Goal: Information Seeking & Learning: Learn about a topic

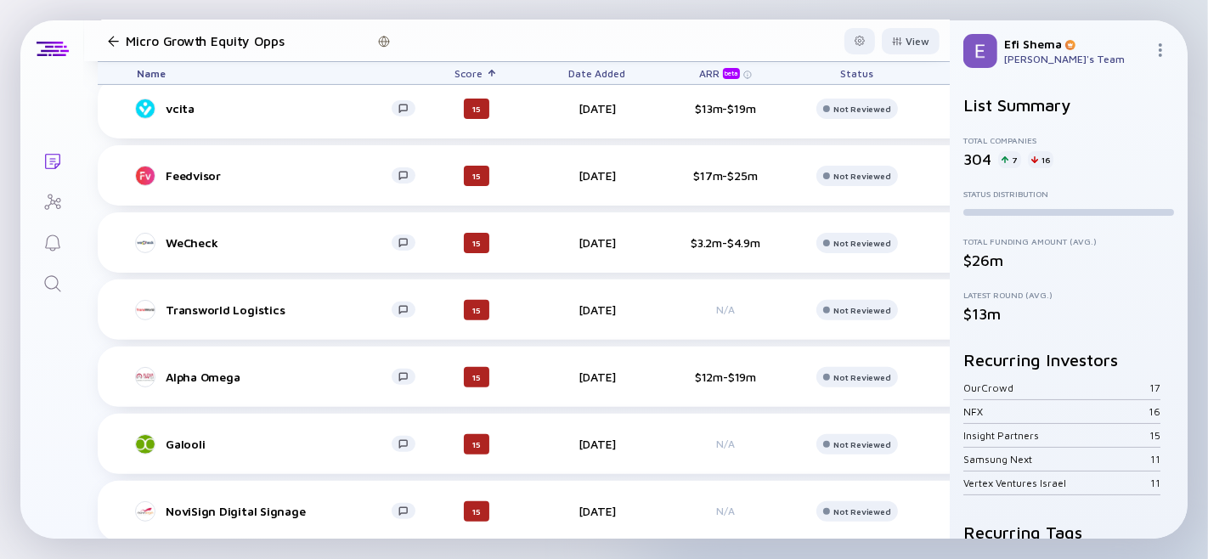
scroll to position [430, 0]
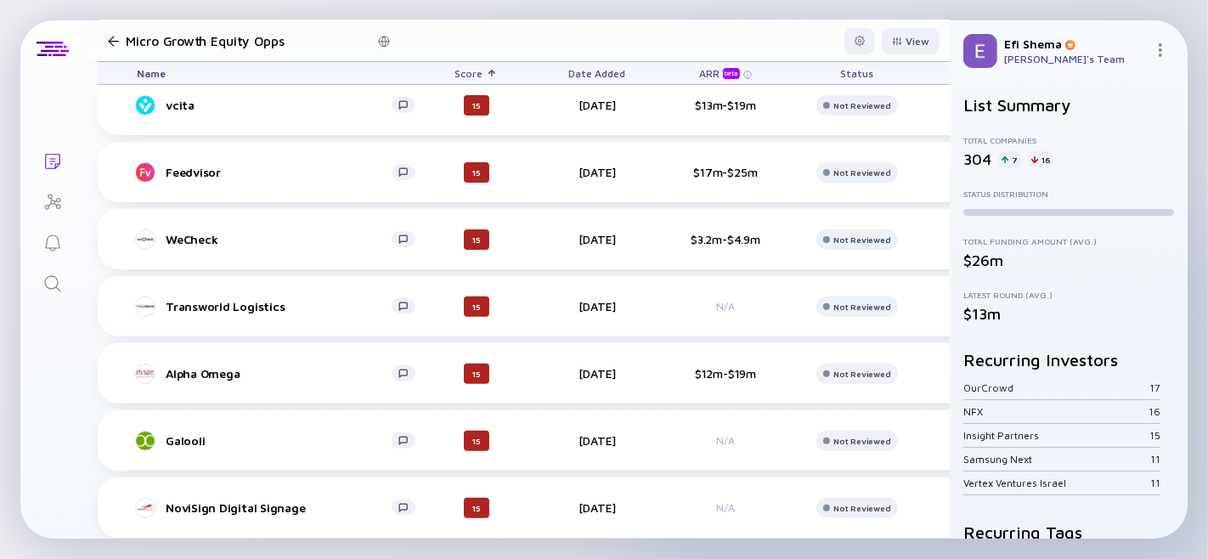
click at [115, 43] on div at bounding box center [113, 41] width 11 height 11
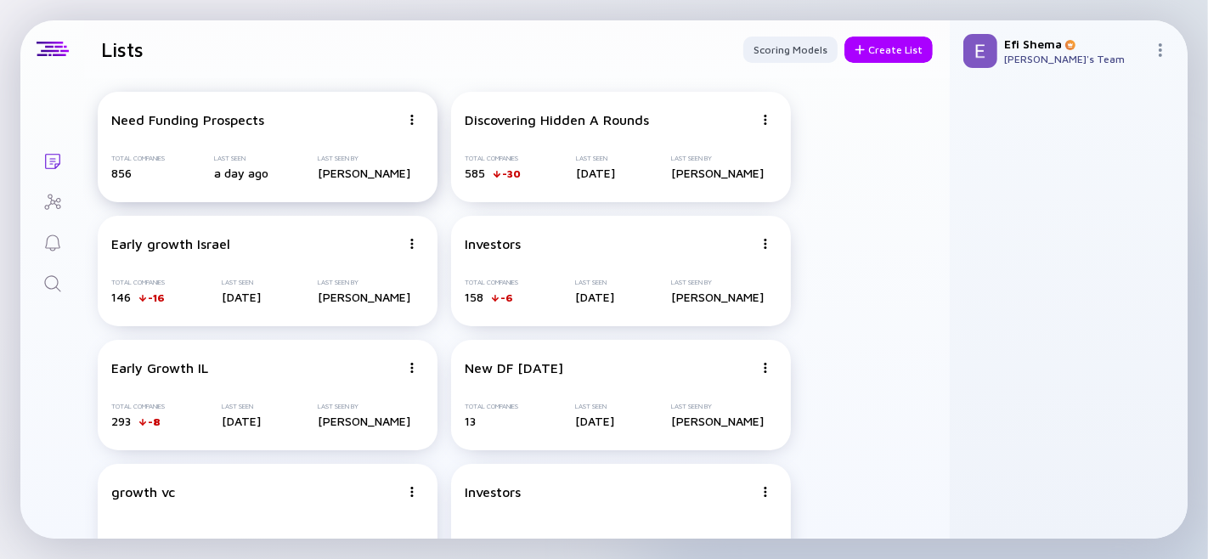
click at [262, 124] on div "Need Funding Prospects" at bounding box center [187, 119] width 153 height 15
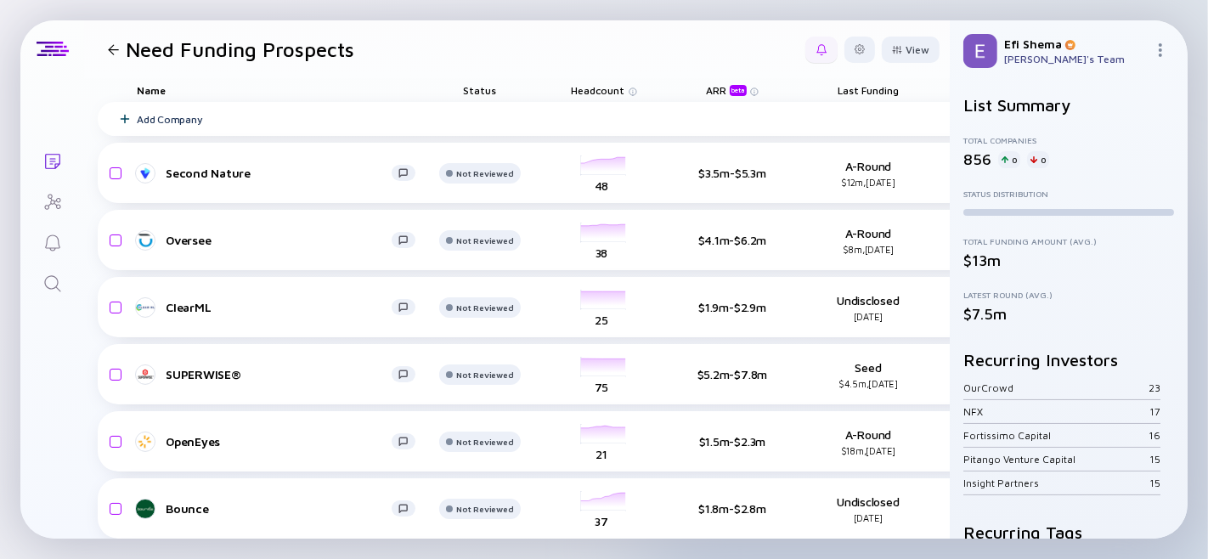
click at [812, 40] on div at bounding box center [821, 50] width 32 height 26
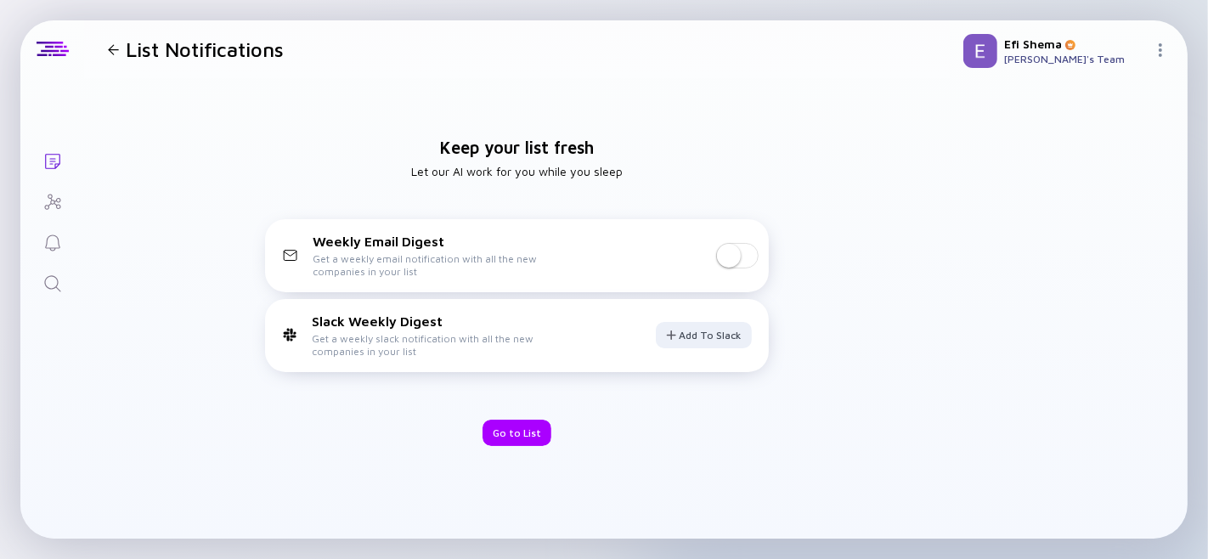
click at [115, 46] on div at bounding box center [113, 49] width 11 height 11
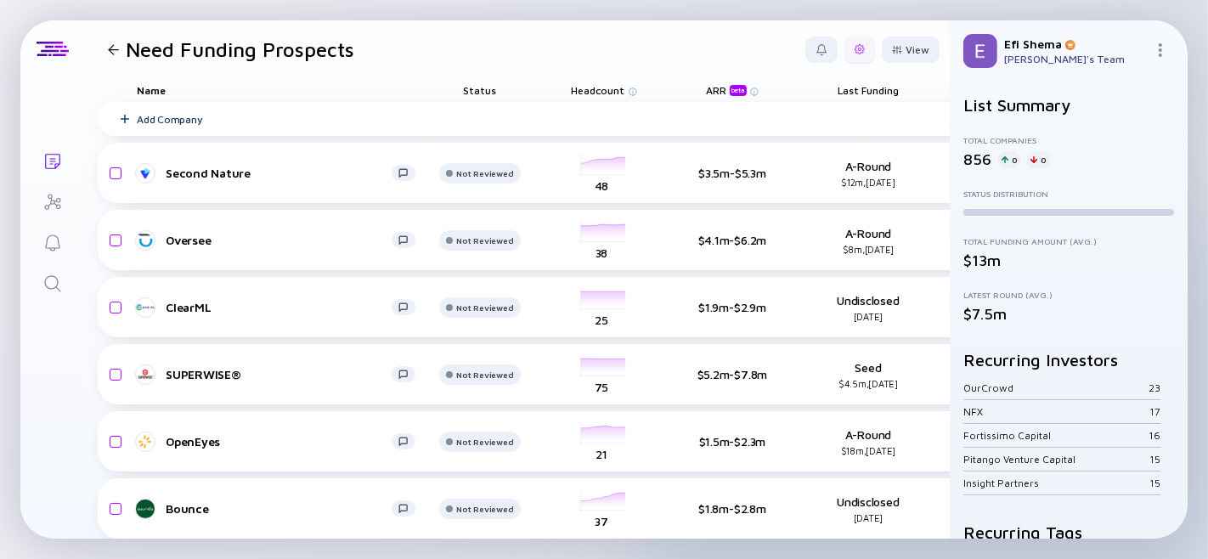
click at [855, 53] on div at bounding box center [860, 49] width 10 height 10
click at [797, 180] on div "Edit Filter" at bounding box center [807, 186] width 106 height 34
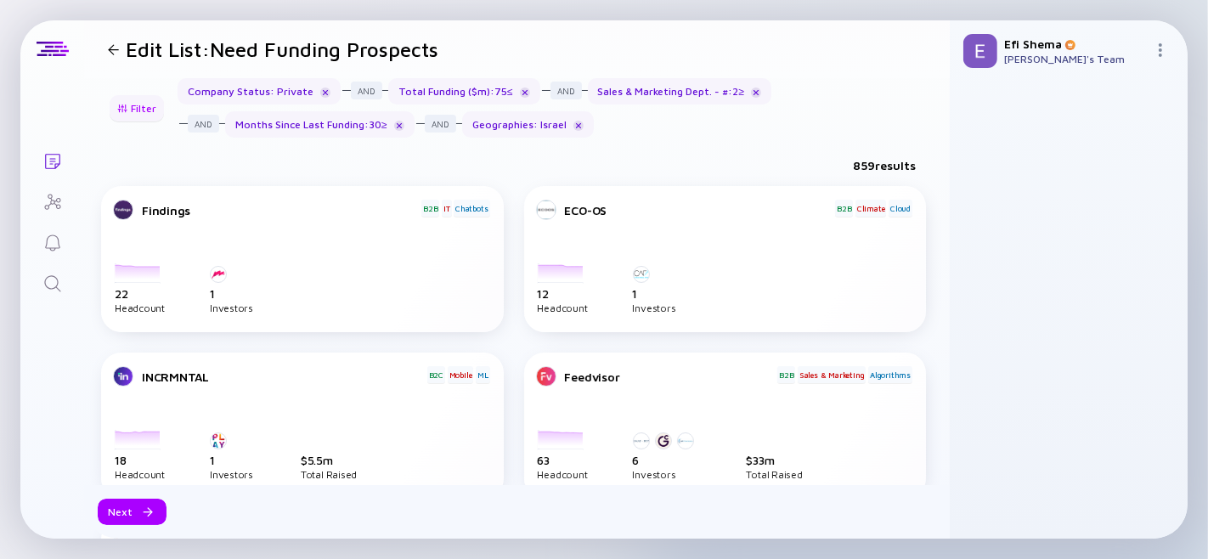
click at [140, 113] on div "Filter" at bounding box center [136, 108] width 59 height 26
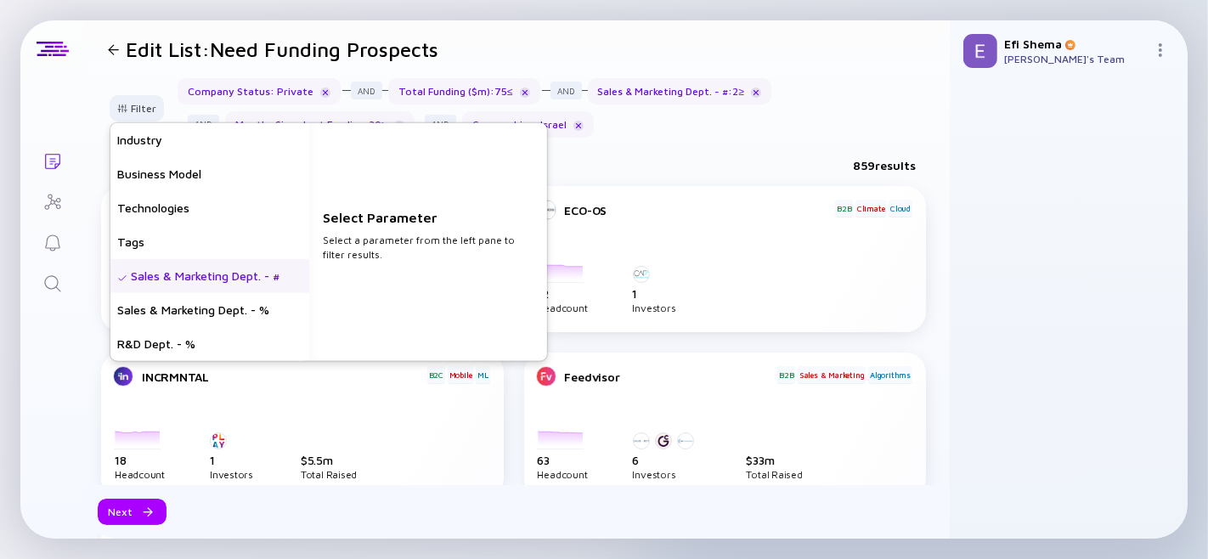
click at [202, 289] on div "Sales & Marketing Dept. - #" at bounding box center [209, 275] width 199 height 34
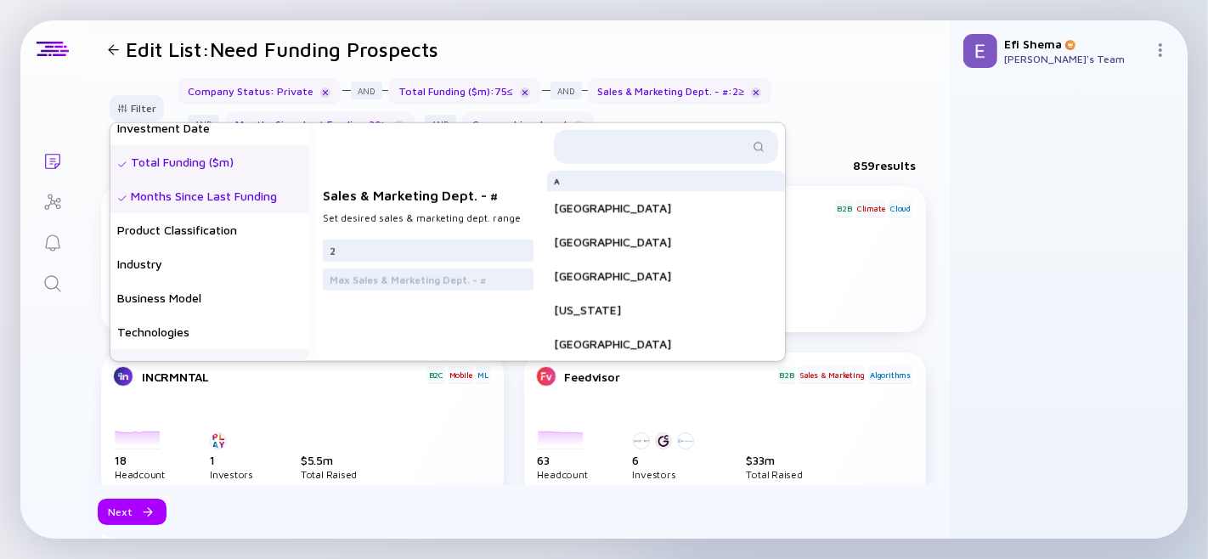
scroll to position [383, 0]
click at [200, 208] on div "Months Since Last Funding" at bounding box center [209, 198] width 199 height 34
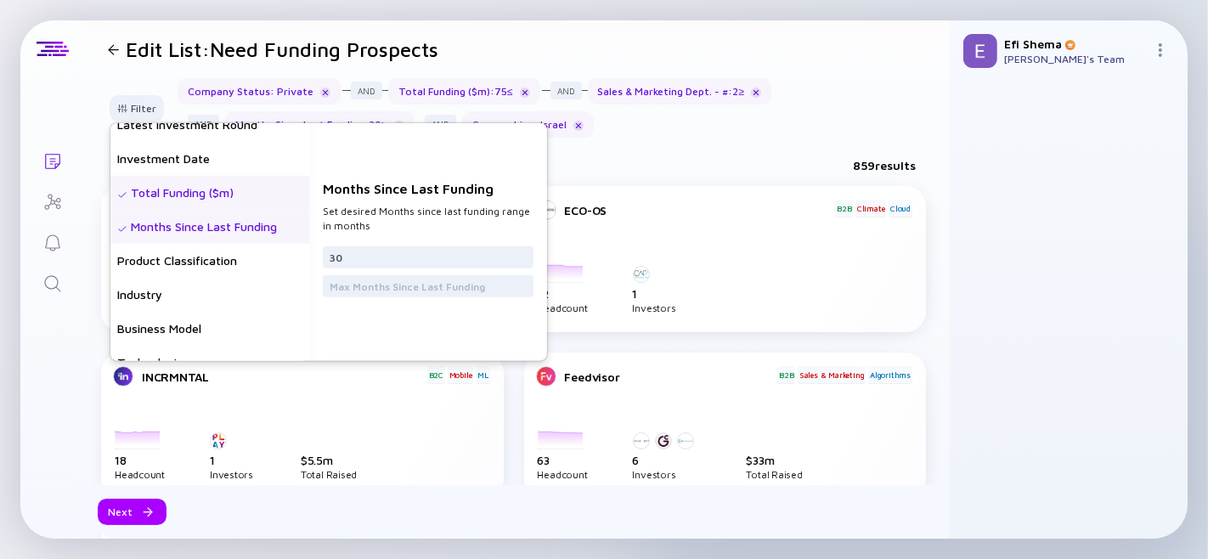
scroll to position [352, 0]
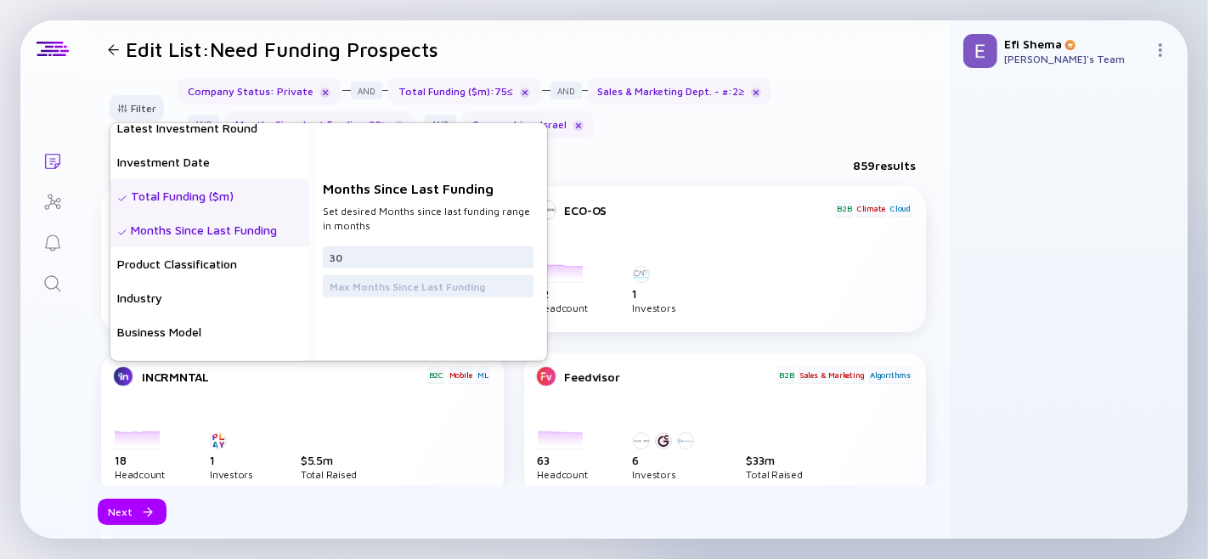
click at [200, 208] on div "Total Funding ($m)" at bounding box center [209, 195] width 199 height 34
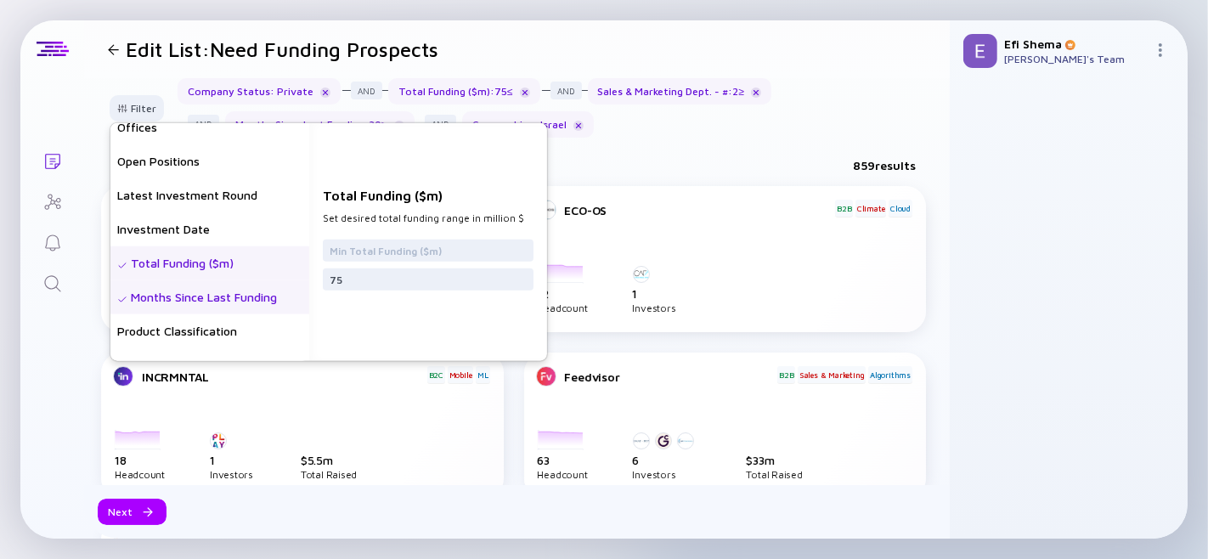
scroll to position [283, 0]
click at [200, 208] on div "Latest Investment Round" at bounding box center [209, 196] width 199 height 34
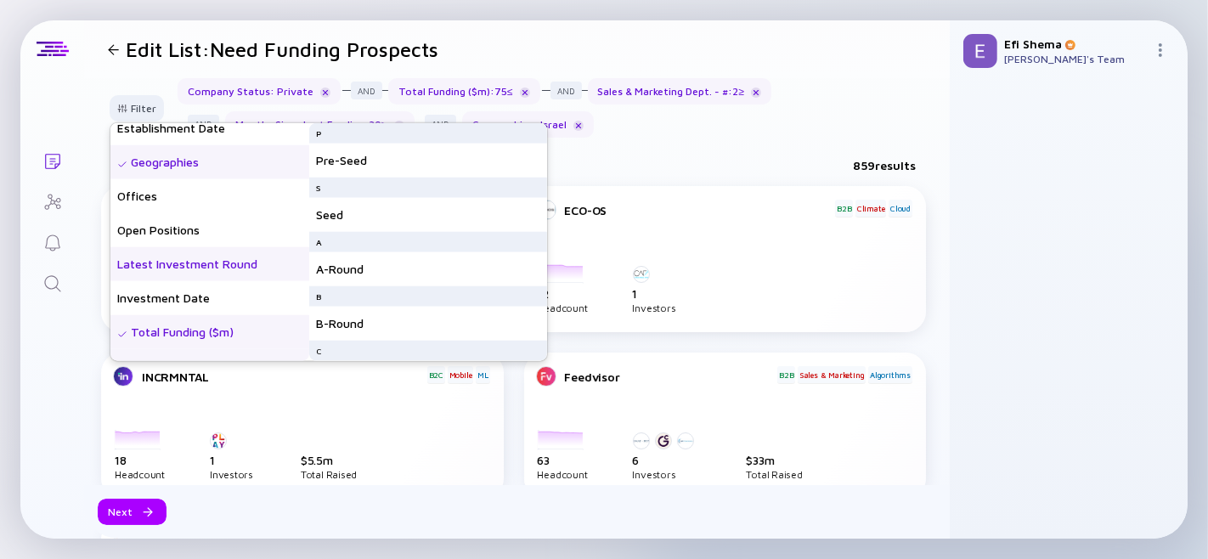
scroll to position [214, 0]
click at [200, 208] on div "Offices" at bounding box center [209, 197] width 199 height 34
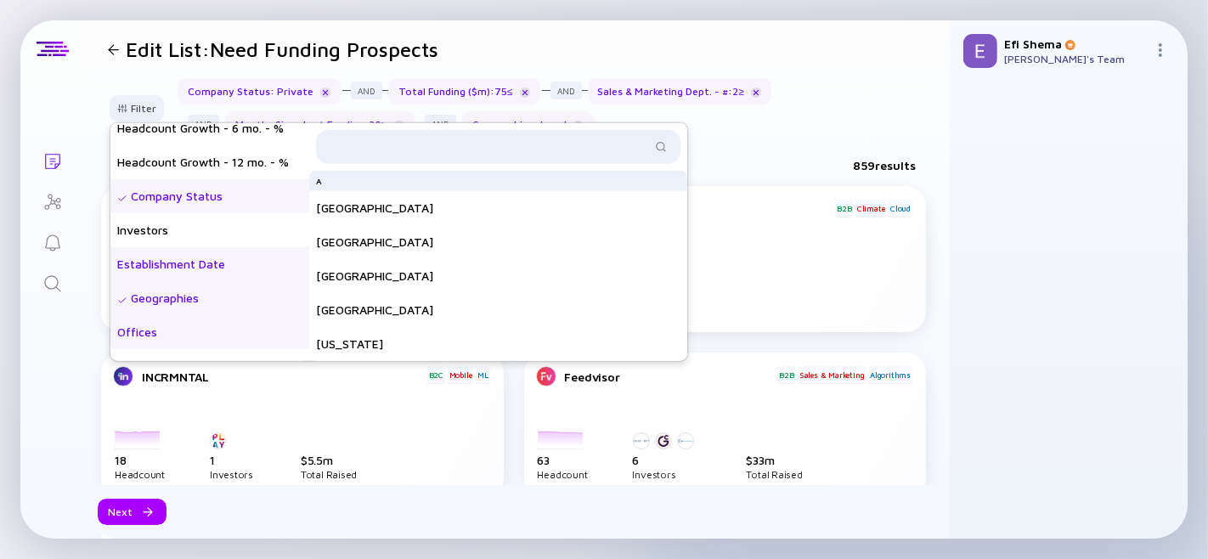
scroll to position [75, 0]
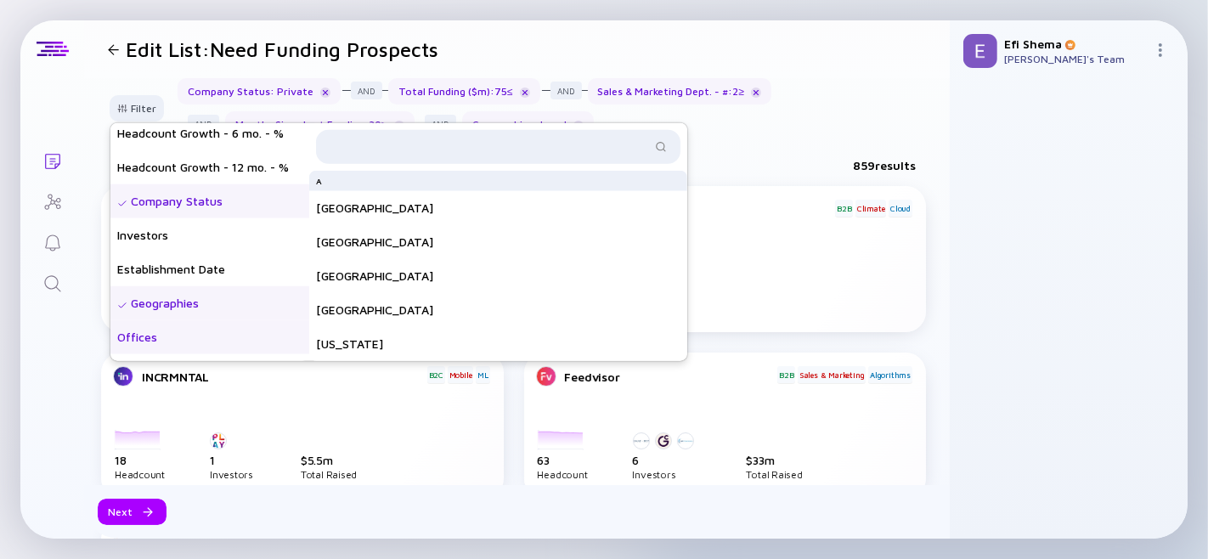
click at [211, 197] on div "Company Status" at bounding box center [209, 201] width 199 height 34
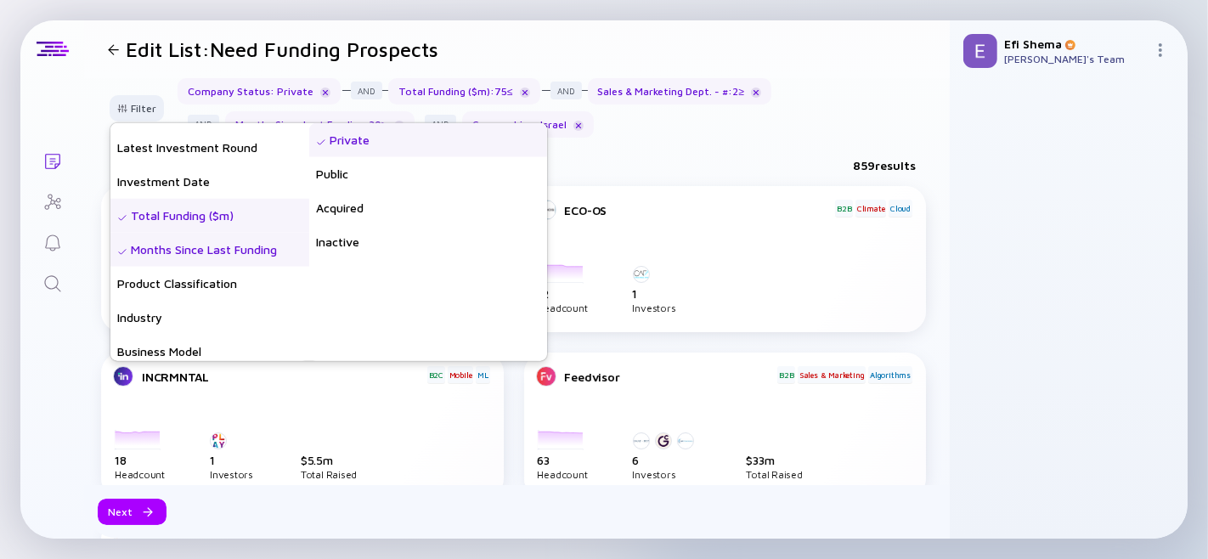
scroll to position [333, 0]
click at [189, 241] on div "Months Since Last Funding" at bounding box center [209, 248] width 199 height 34
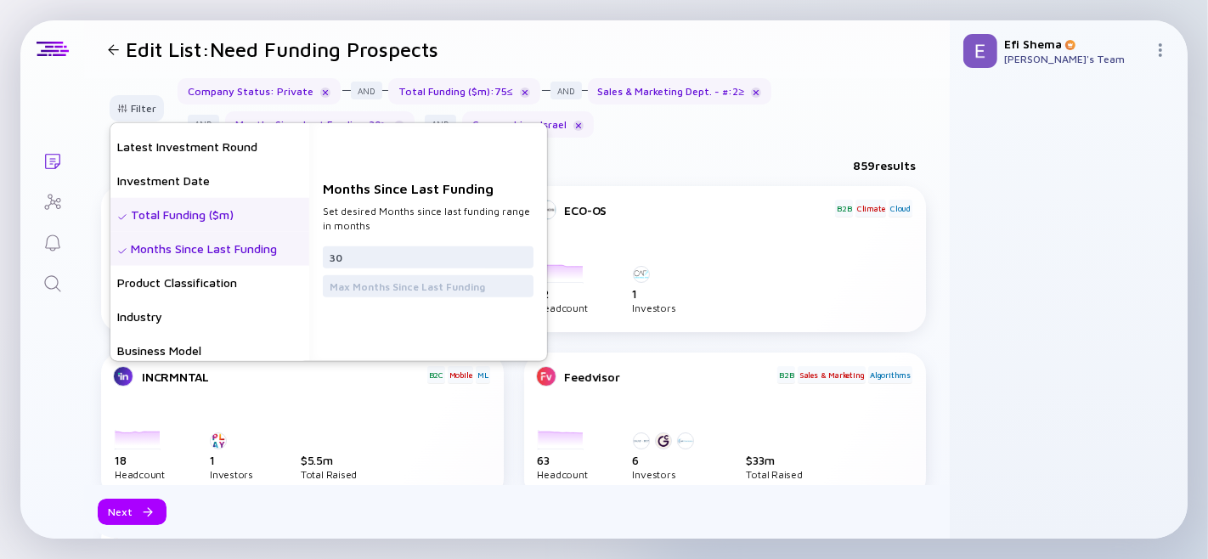
click at [51, 351] on div "Lists Edit List: Need Funding Prospects Filter Headcount Headcount Growth - 3 m…" at bounding box center [603, 279] width 1167 height 518
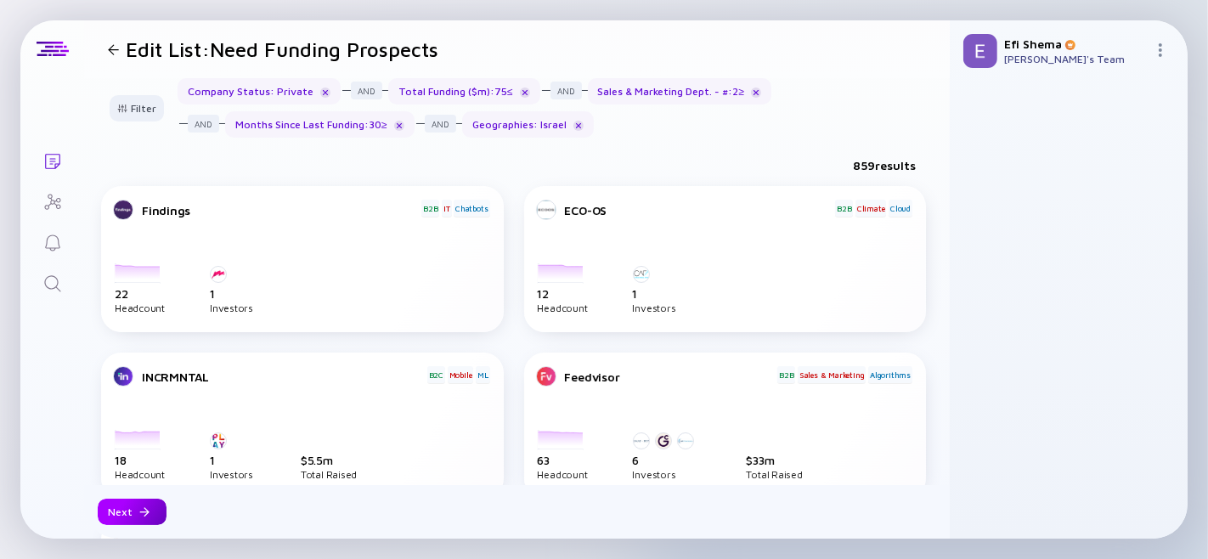
click at [127, 516] on div "Next" at bounding box center [132, 512] width 69 height 26
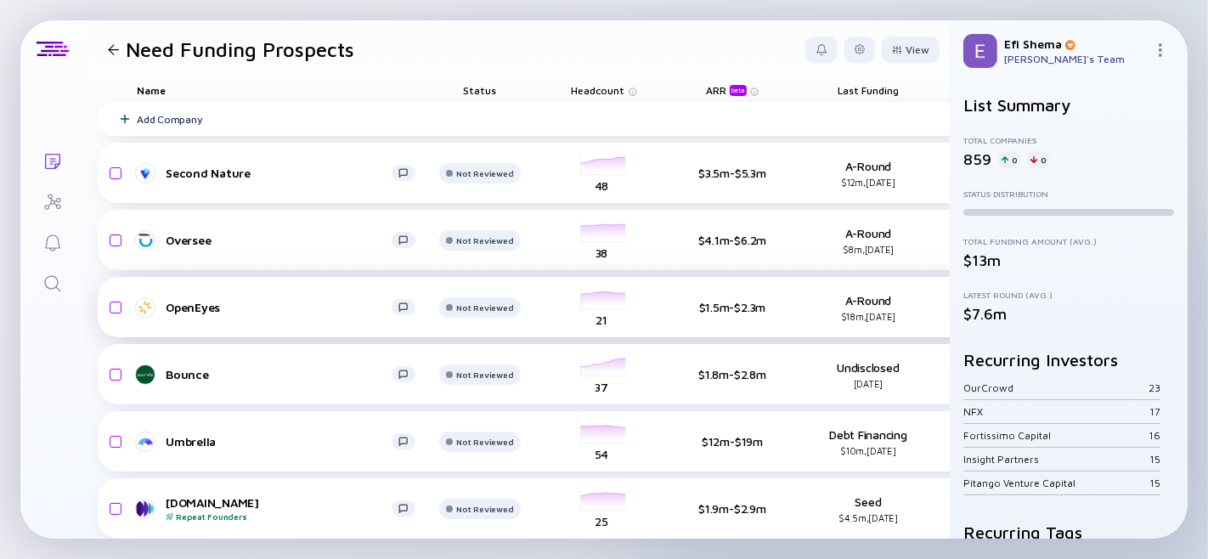
click at [880, 319] on div "$18m, Feb 2023" at bounding box center [868, 316] width 110 height 11
type textarea "2023"
click at [880, 319] on div "$18m, Feb 2023" at bounding box center [868, 316] width 110 height 11
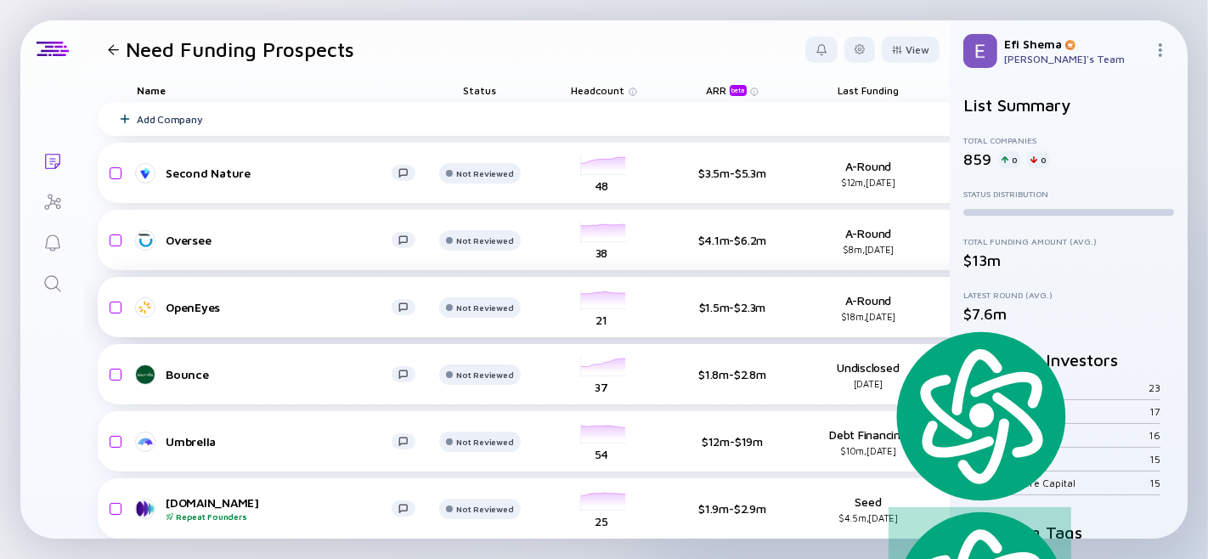
click at [880, 319] on div "$18m, Feb 2023" at bounding box center [868, 316] width 110 height 11
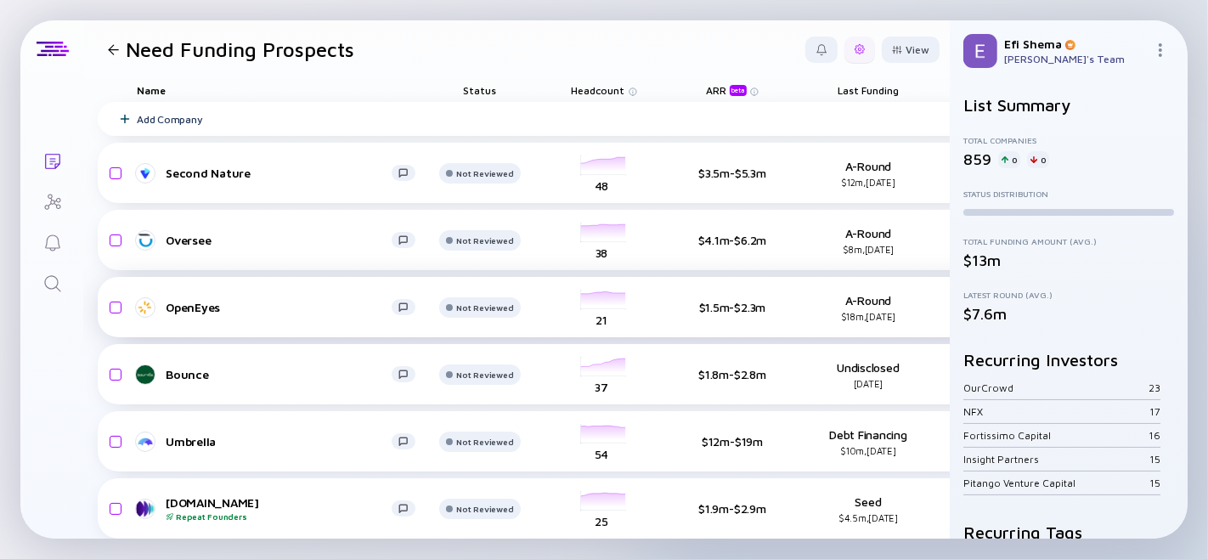
click at [844, 58] on div at bounding box center [859, 50] width 31 height 26
click at [771, 189] on div "Edit Filter" at bounding box center [807, 186] width 106 height 34
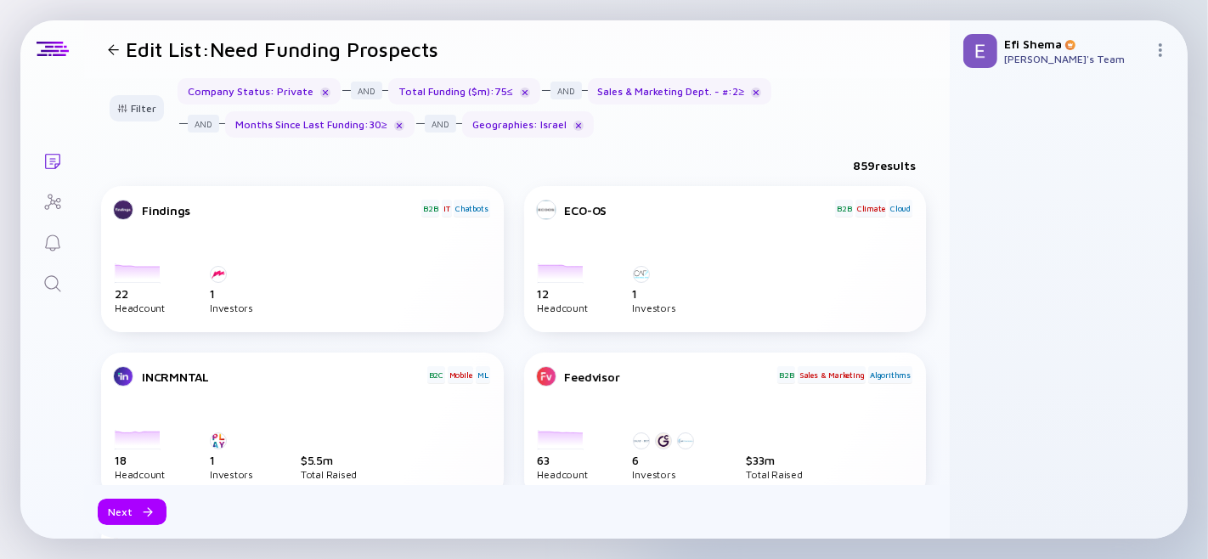
click at [349, 138] on div "Months Since Last Funding : 30 ≥" at bounding box center [319, 124] width 189 height 26
click at [346, 136] on div "Months Since Last Funding : 30 ≥" at bounding box center [319, 124] width 189 height 26
click at [139, 120] on div "Filter" at bounding box center [136, 108] width 59 height 26
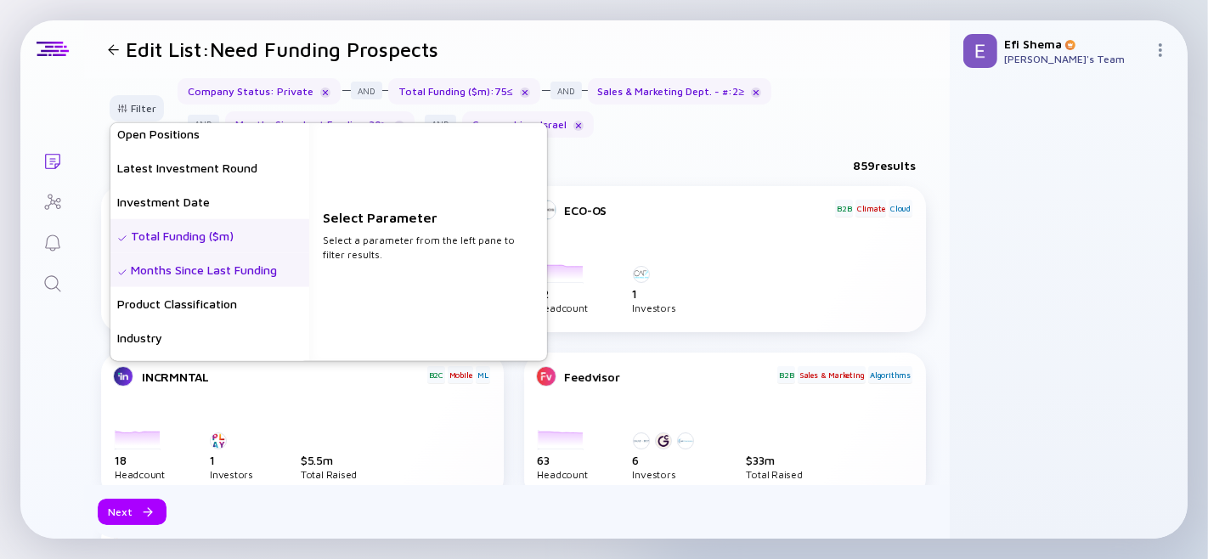
scroll to position [301, 0]
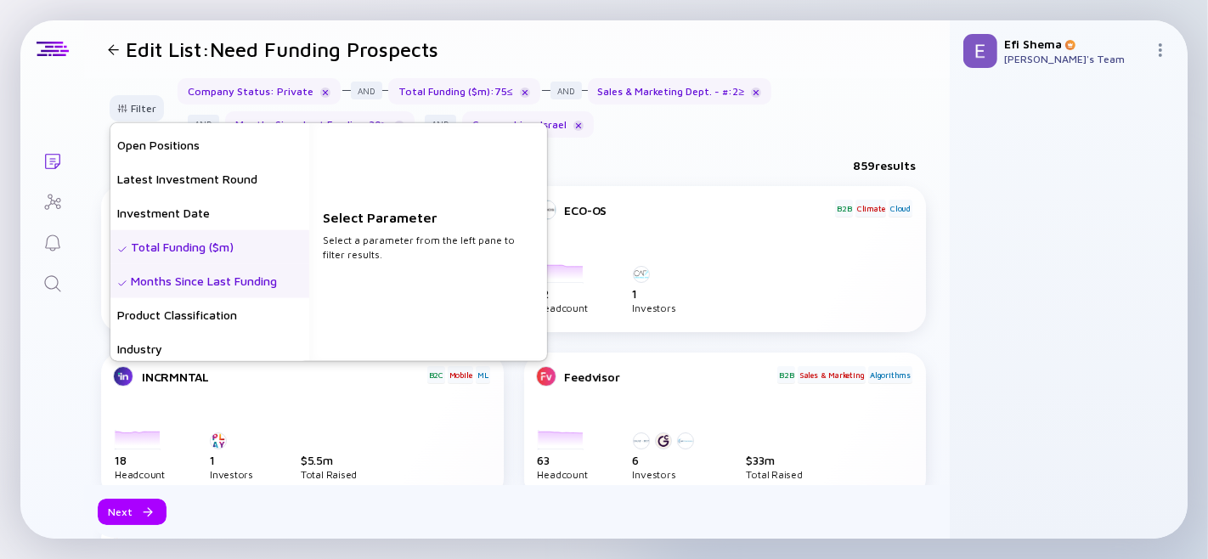
click at [221, 292] on div "Months Since Last Funding" at bounding box center [209, 280] width 199 height 34
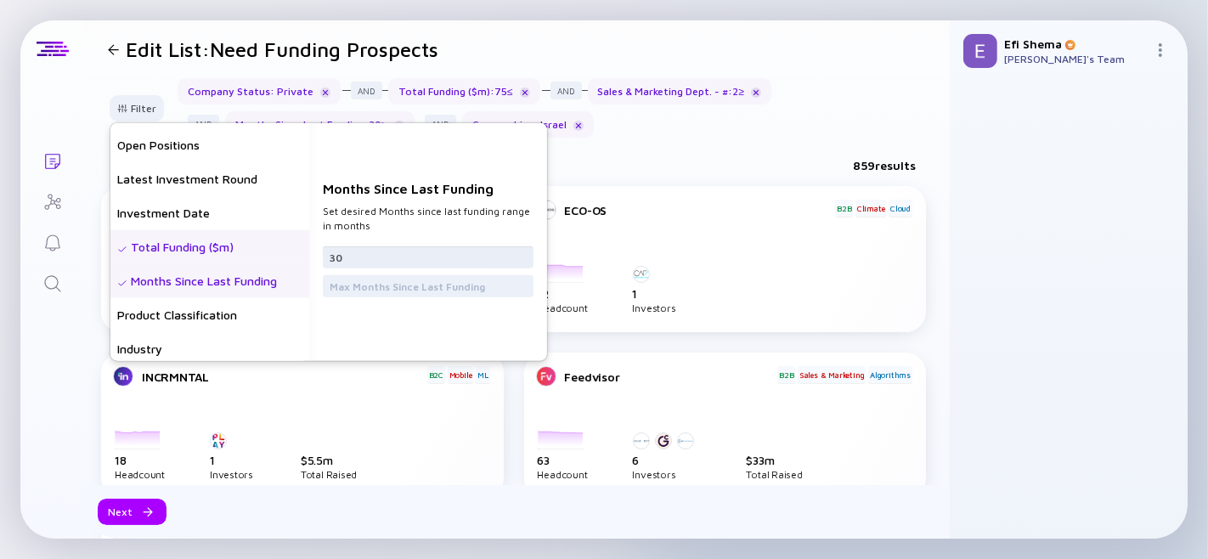
click at [354, 261] on input "30" at bounding box center [428, 257] width 197 height 17
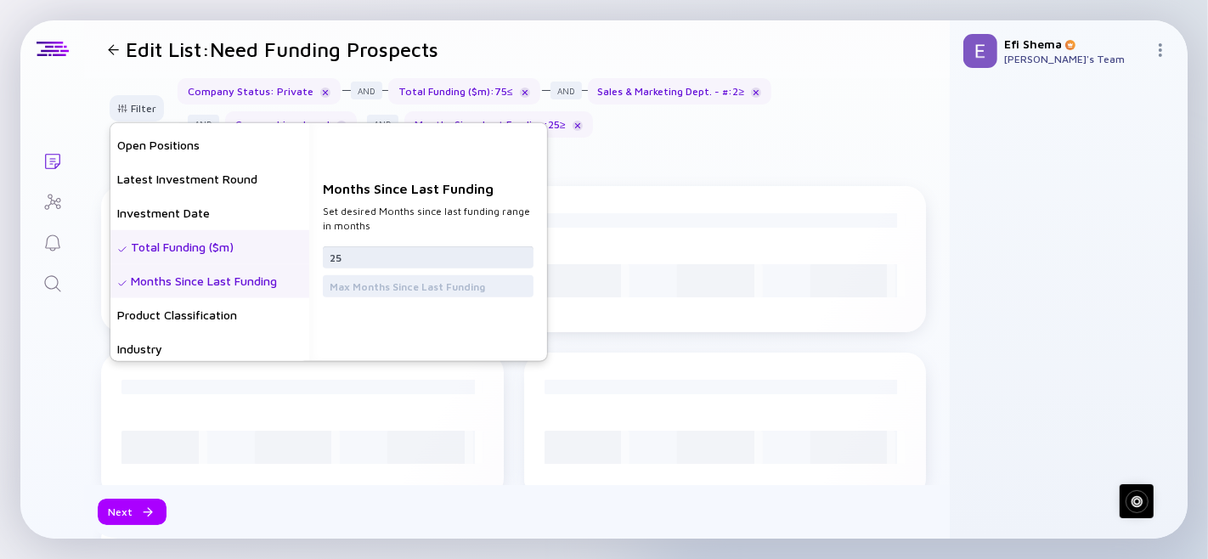
type input "25"
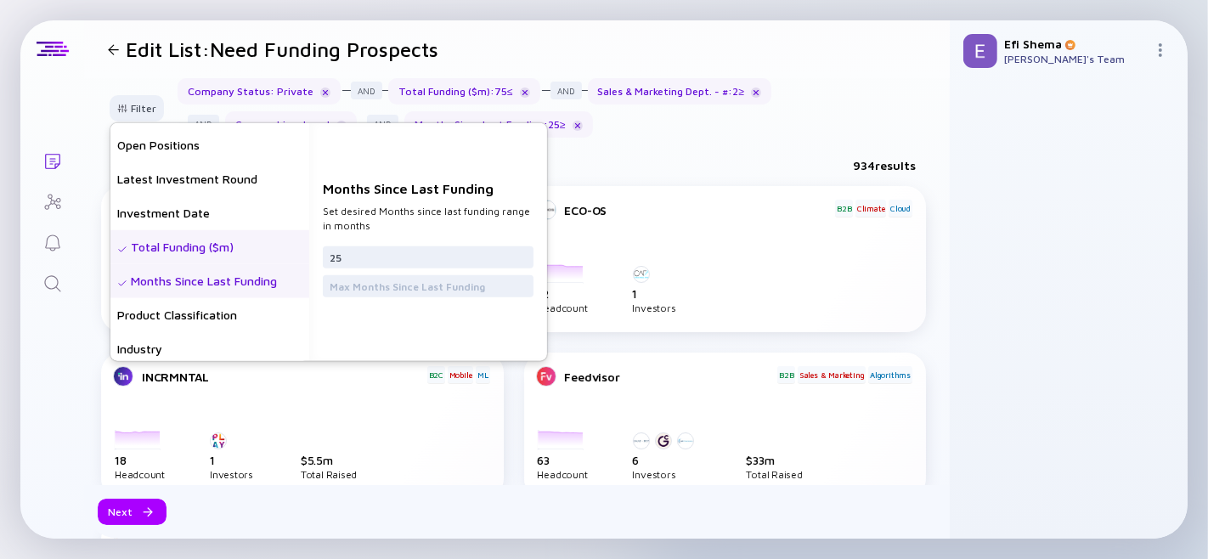
click at [691, 149] on div "Filter Headcount Headcount Growth - 3 mo. - % Headcount Growth - 6 mo. - % Head…" at bounding box center [517, 114] width 866 height 73
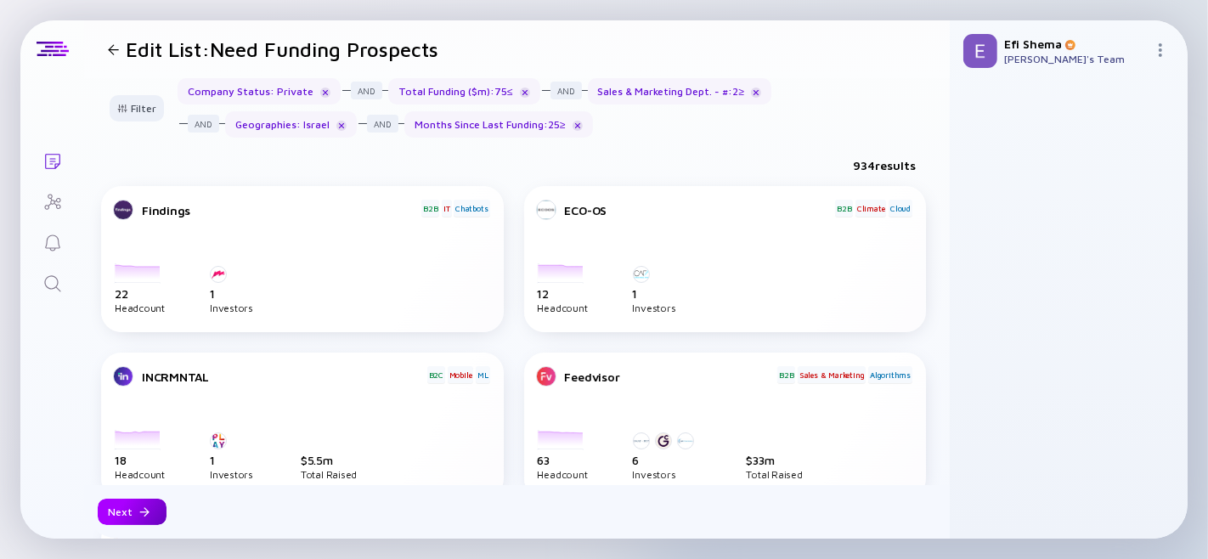
click at [115, 506] on div "Next" at bounding box center [132, 512] width 69 height 26
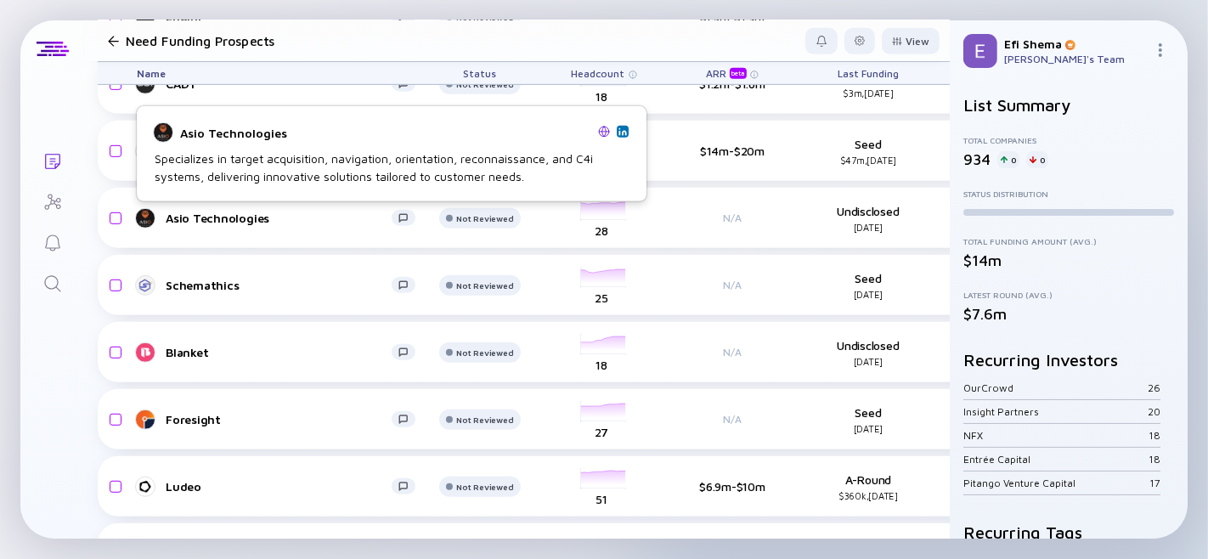
scroll to position [761, 0]
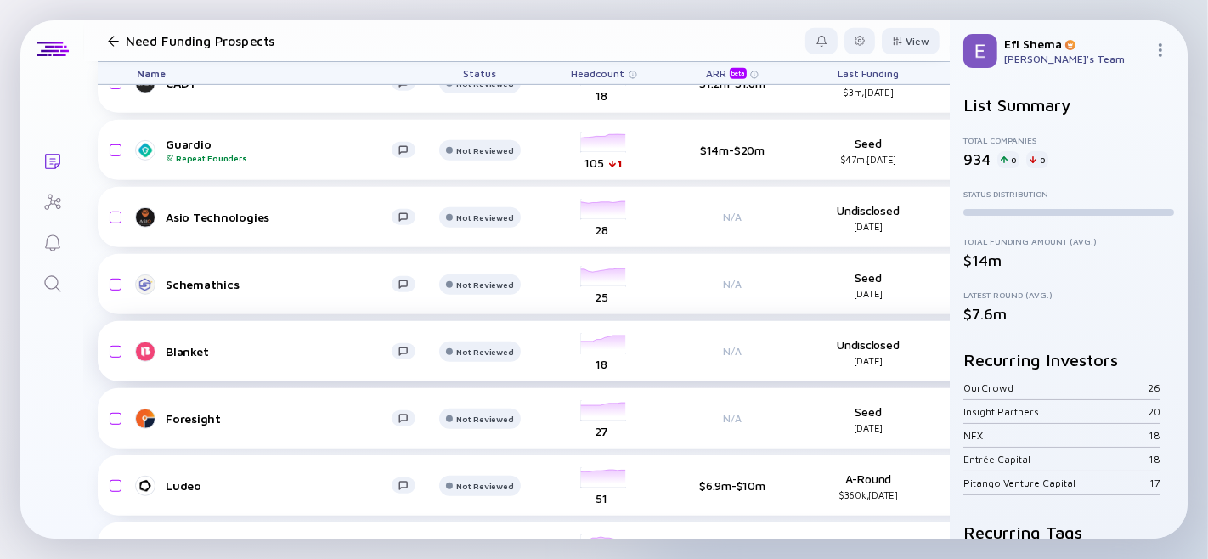
click at [183, 351] on div "Blanket" at bounding box center [279, 351] width 226 height 14
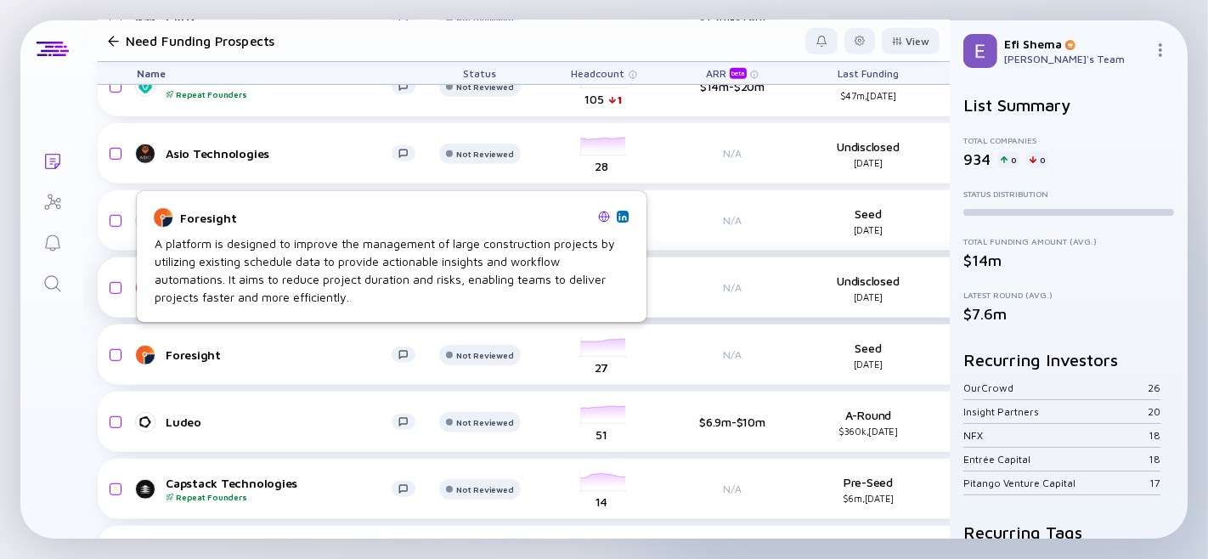
scroll to position [838, 0]
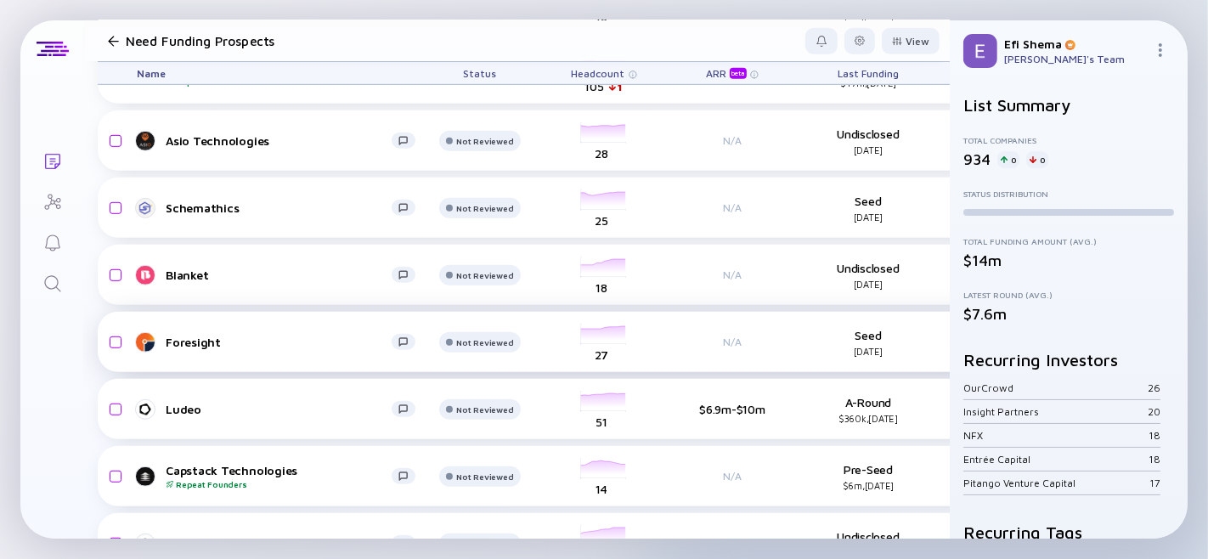
click at [194, 342] on div "Foresight" at bounding box center [279, 342] width 226 height 14
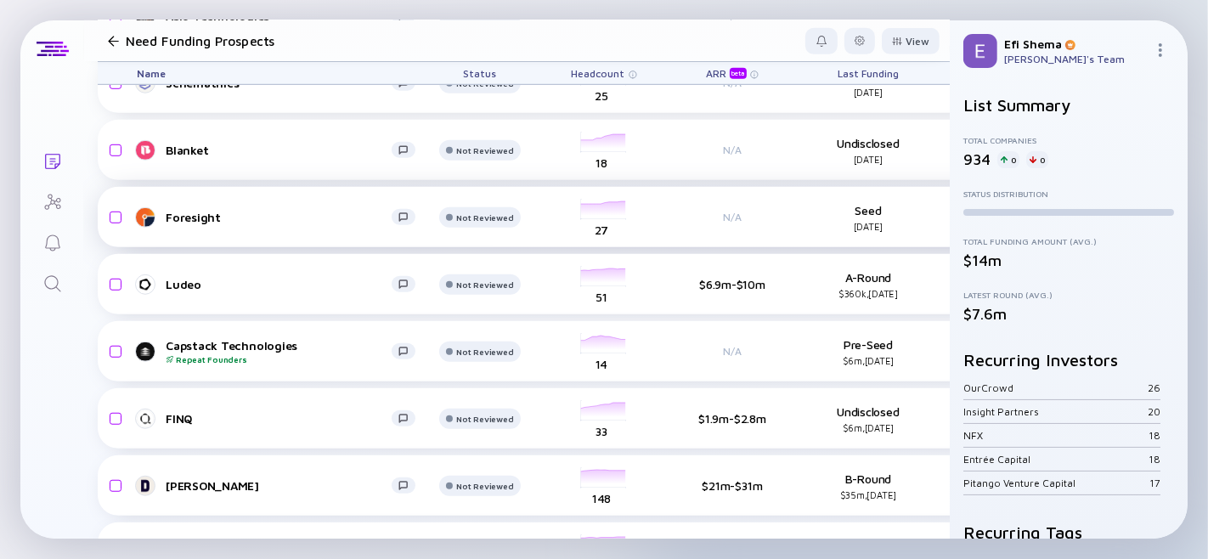
scroll to position [963, 0]
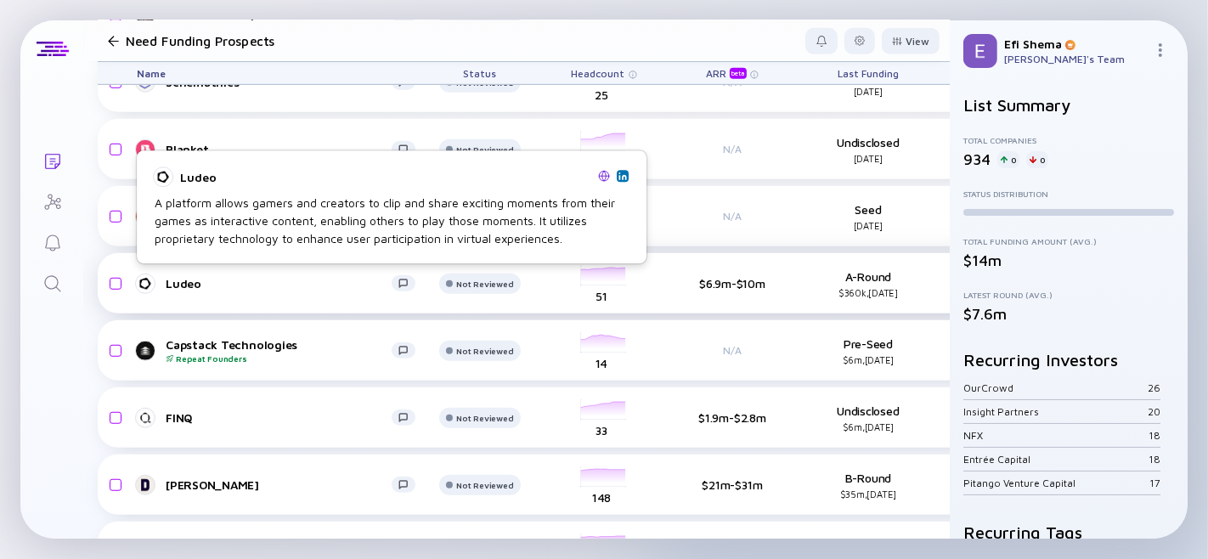
click at [189, 283] on div "Ludeo" at bounding box center [279, 283] width 226 height 14
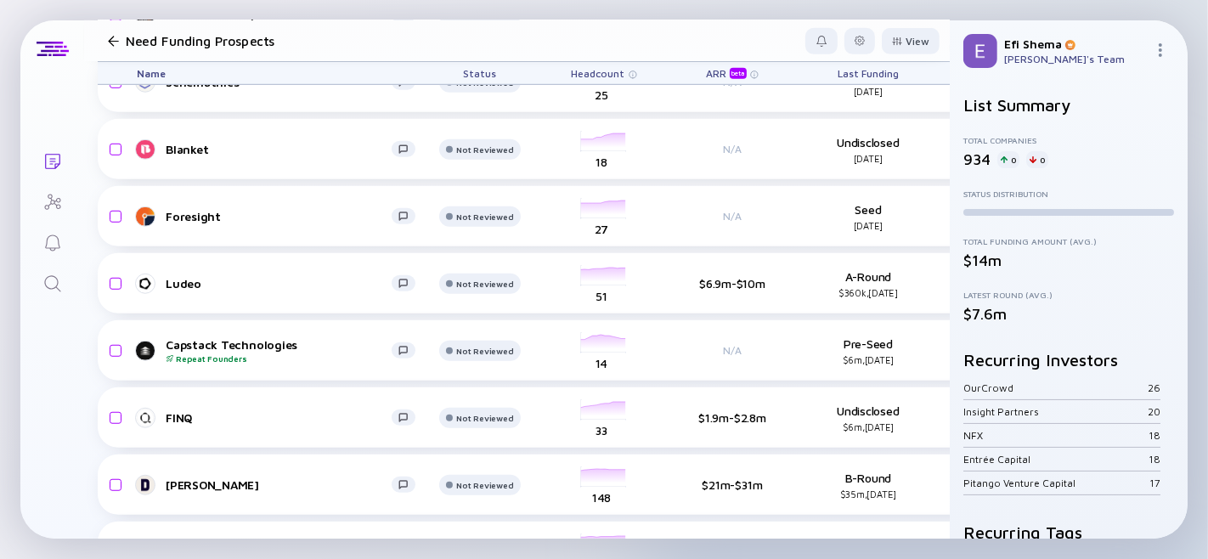
click at [60, 367] on div "Lists Need Funding Prospects View Name Status Headcount ARR beta Last Funding S…" at bounding box center [603, 279] width 1167 height 518
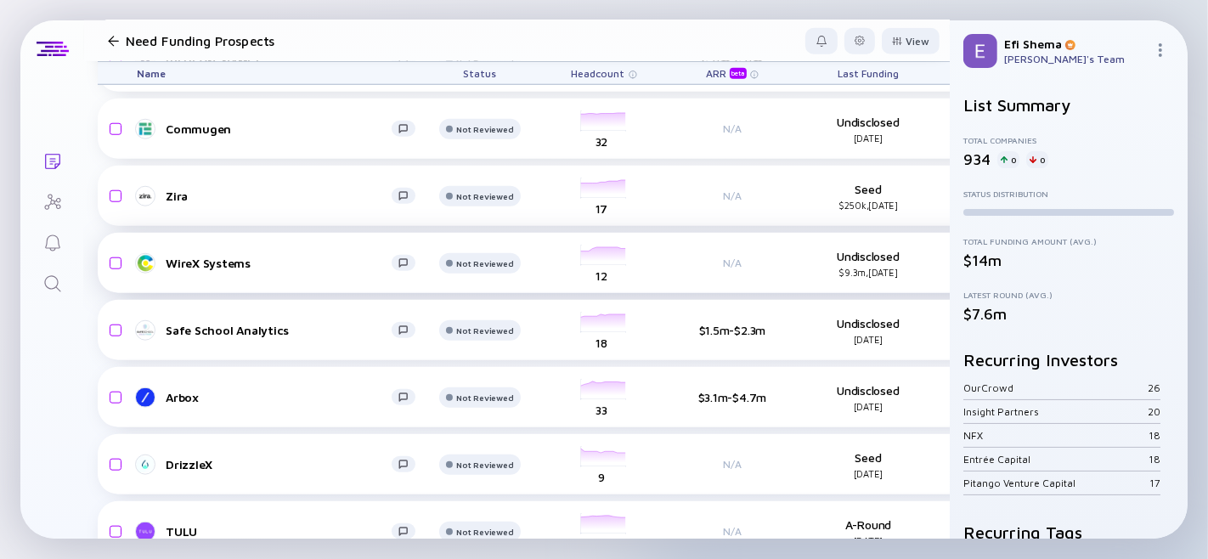
scroll to position [1394, 0]
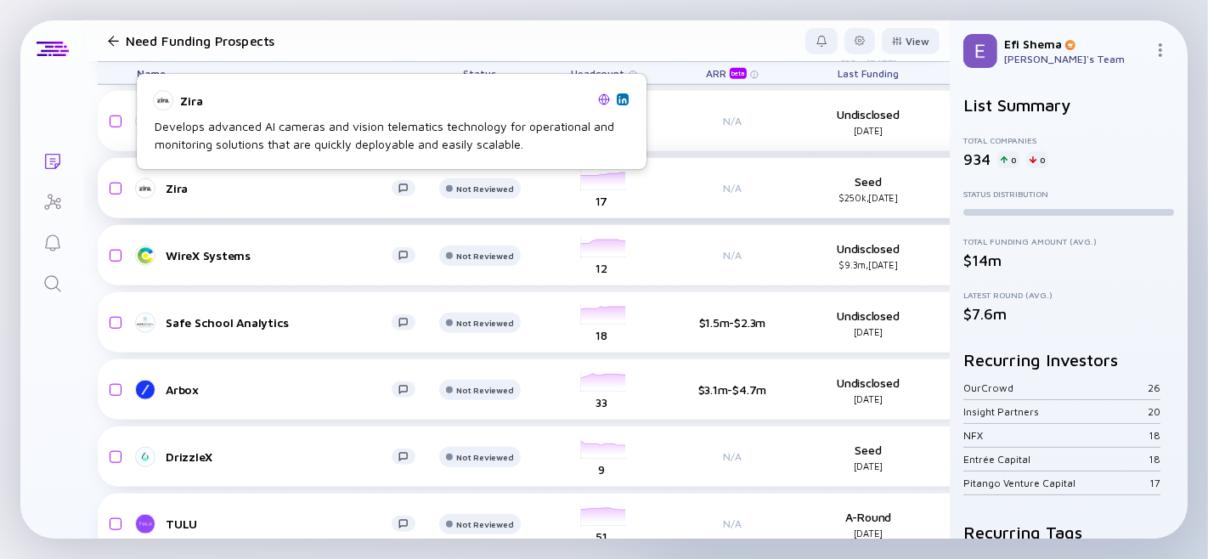
click at [175, 190] on div "Zira" at bounding box center [279, 188] width 226 height 14
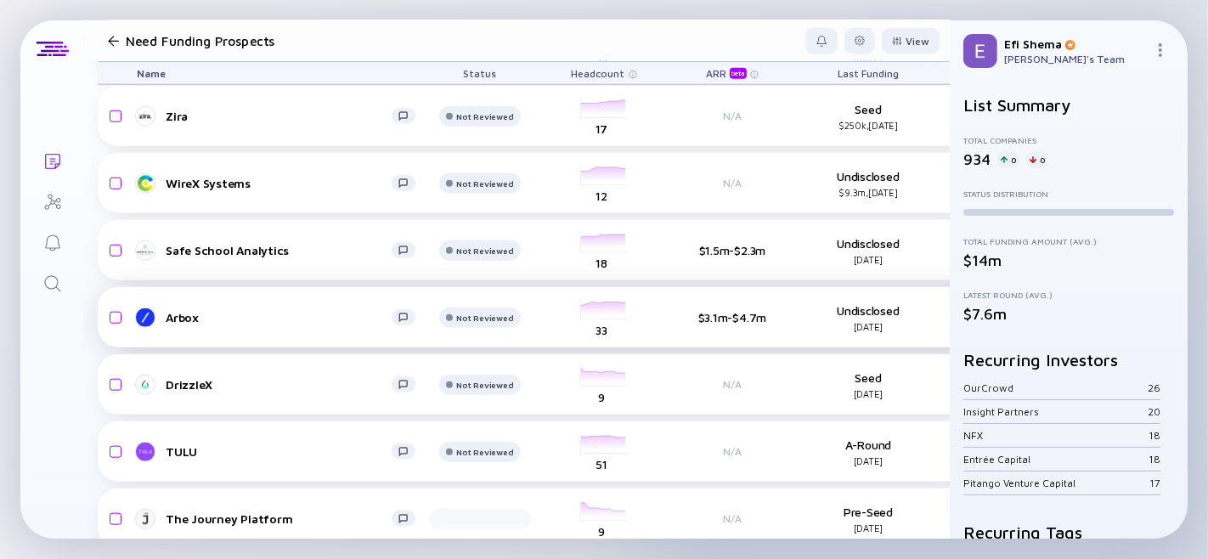
scroll to position [1467, 0]
click at [75, 341] on div "Lists Need Funding Prospects View Name Status Headcount ARR beta Last Funding S…" at bounding box center [603, 279] width 1167 height 518
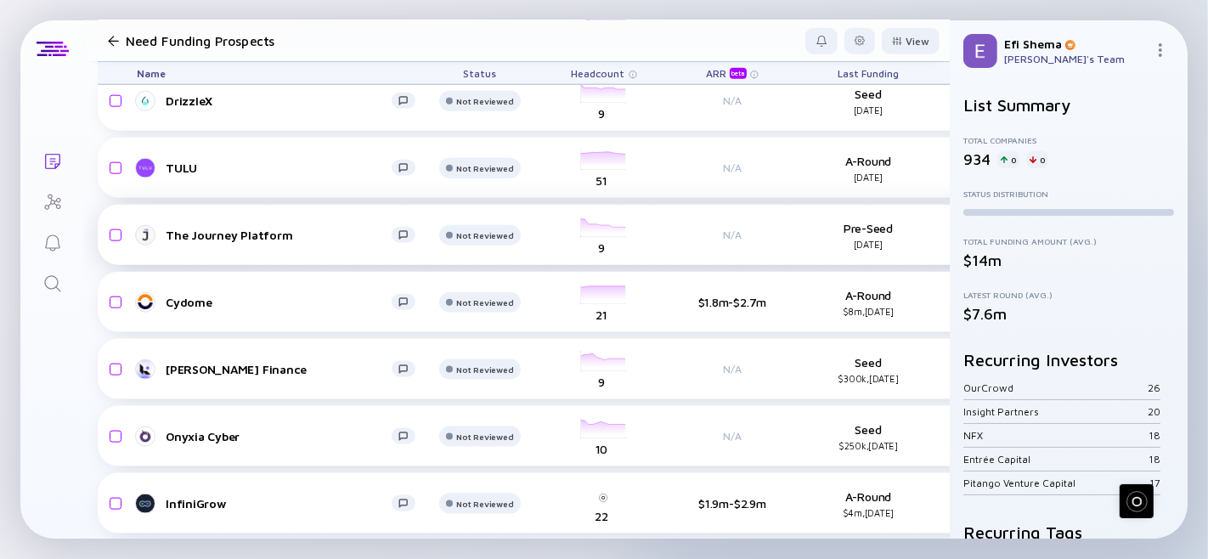
scroll to position [1780, 0]
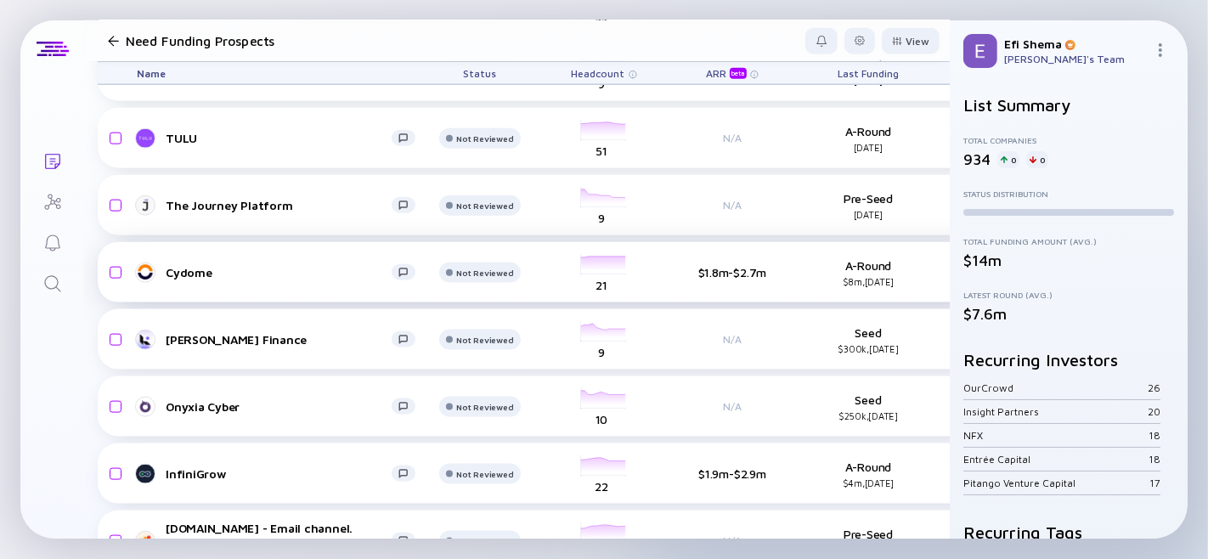
click at [188, 265] on div "Cydome" at bounding box center [279, 272] width 226 height 14
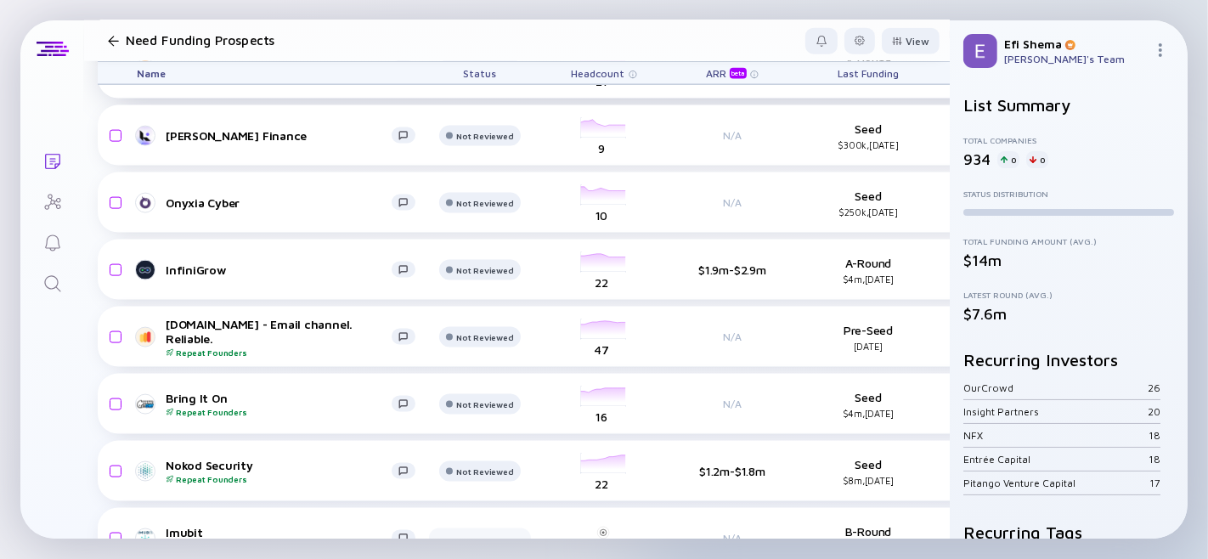
scroll to position [1983, 0]
click at [174, 392] on div "Bring It On Repeat Founders" at bounding box center [279, 405] width 226 height 26
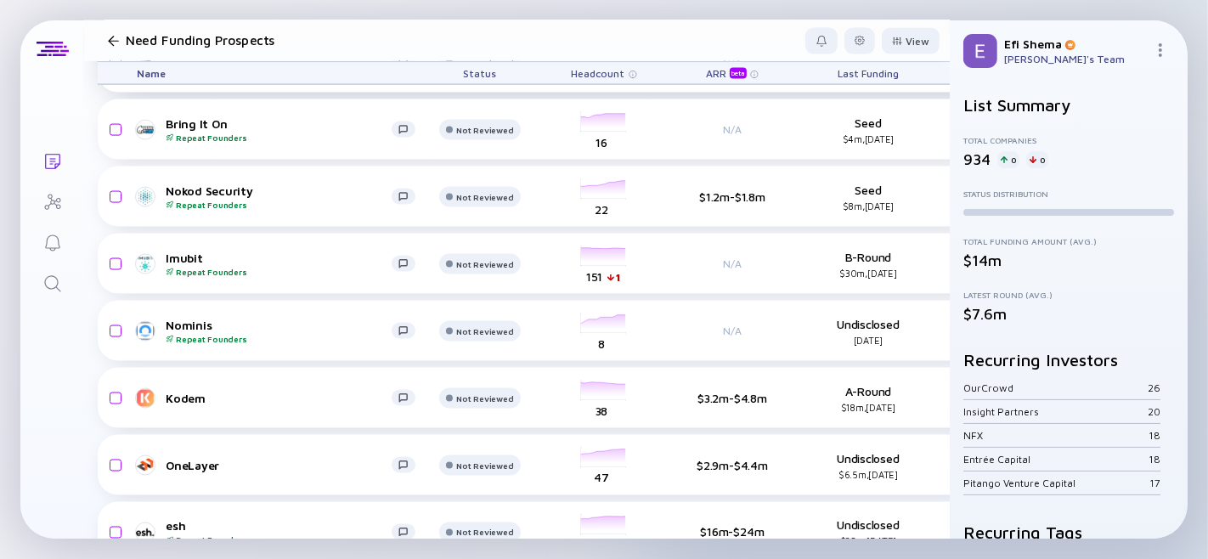
scroll to position [2260, 0]
click at [192, 319] on div "Nominis Repeat Founders" at bounding box center [279, 329] width 226 height 26
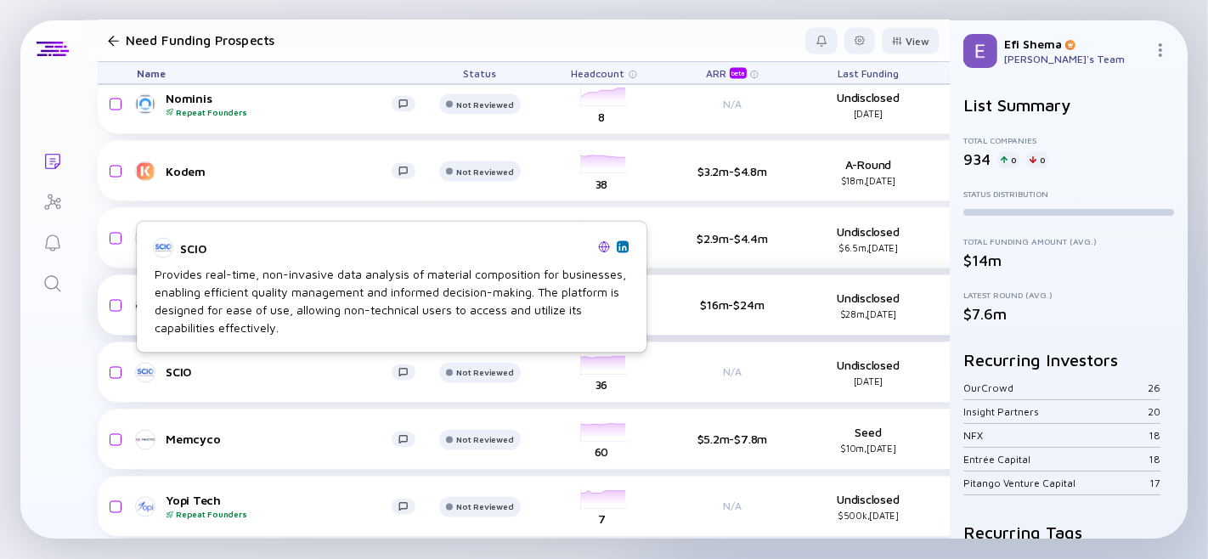
scroll to position [2486, 0]
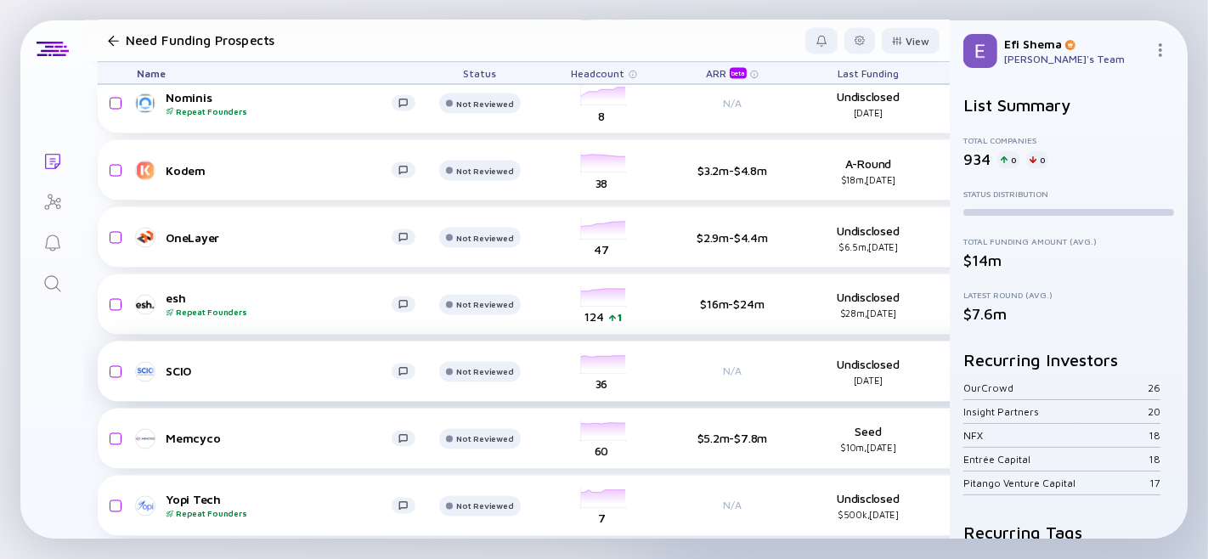
click at [176, 369] on div "SCIO" at bounding box center [279, 371] width 226 height 14
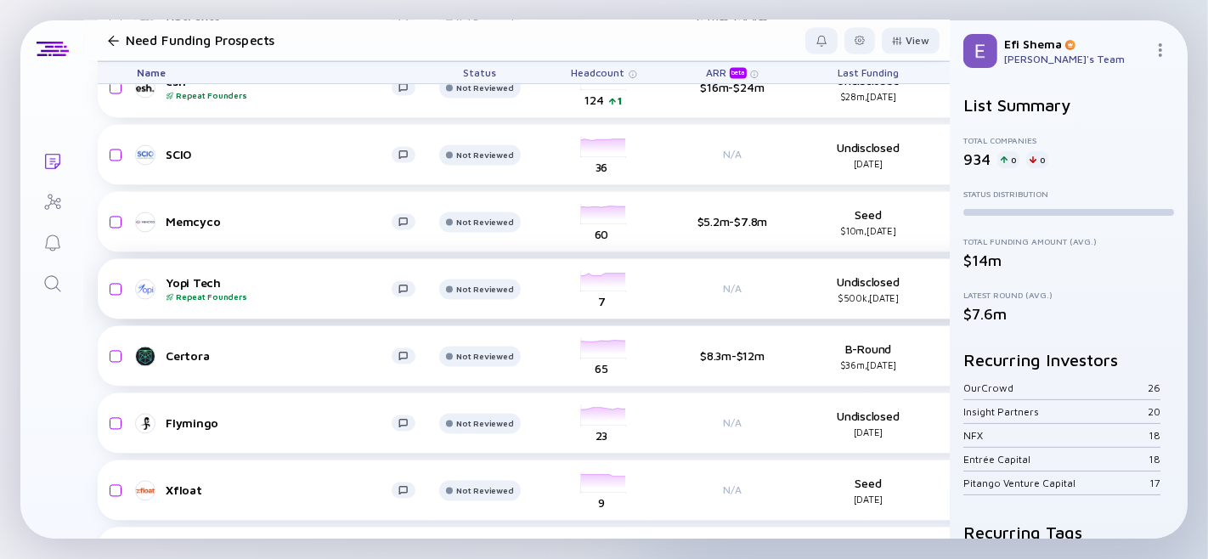
scroll to position [2703, 0]
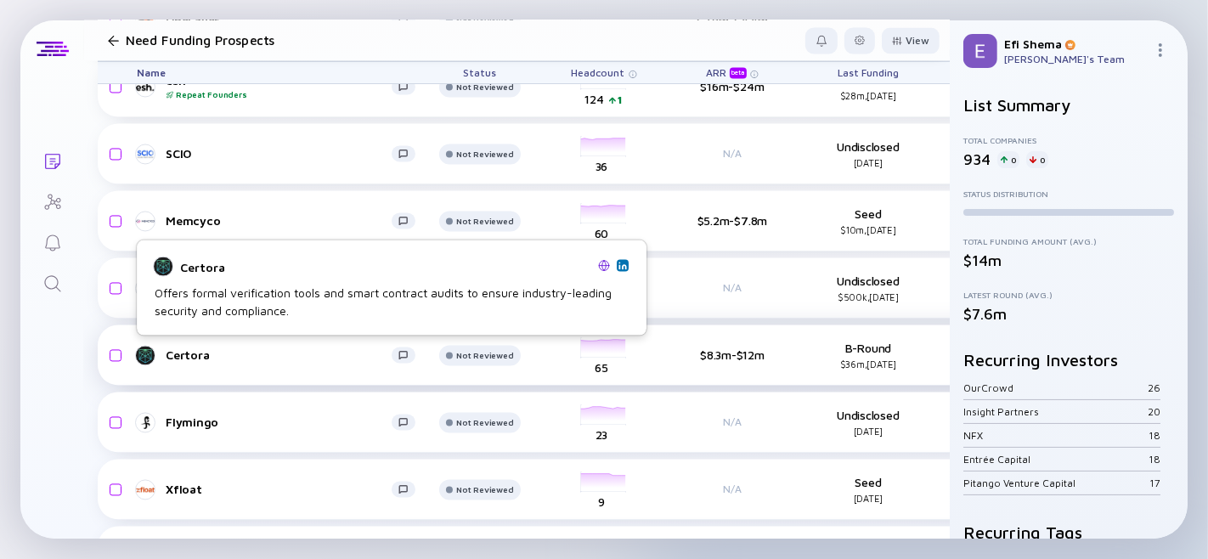
click at [192, 355] on div "Certora" at bounding box center [279, 355] width 226 height 14
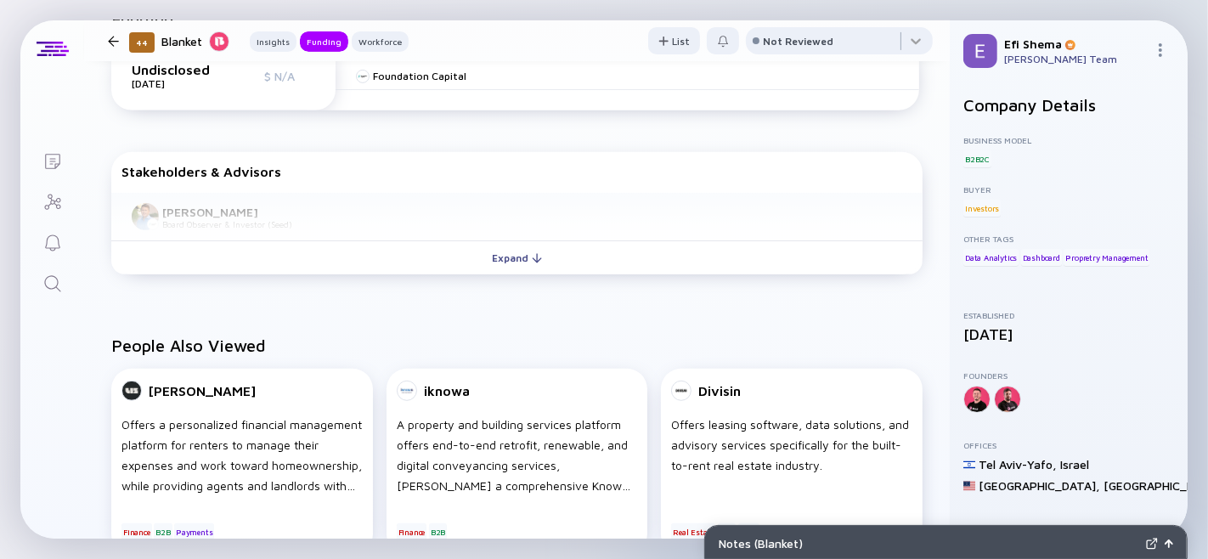
scroll to position [595, 0]
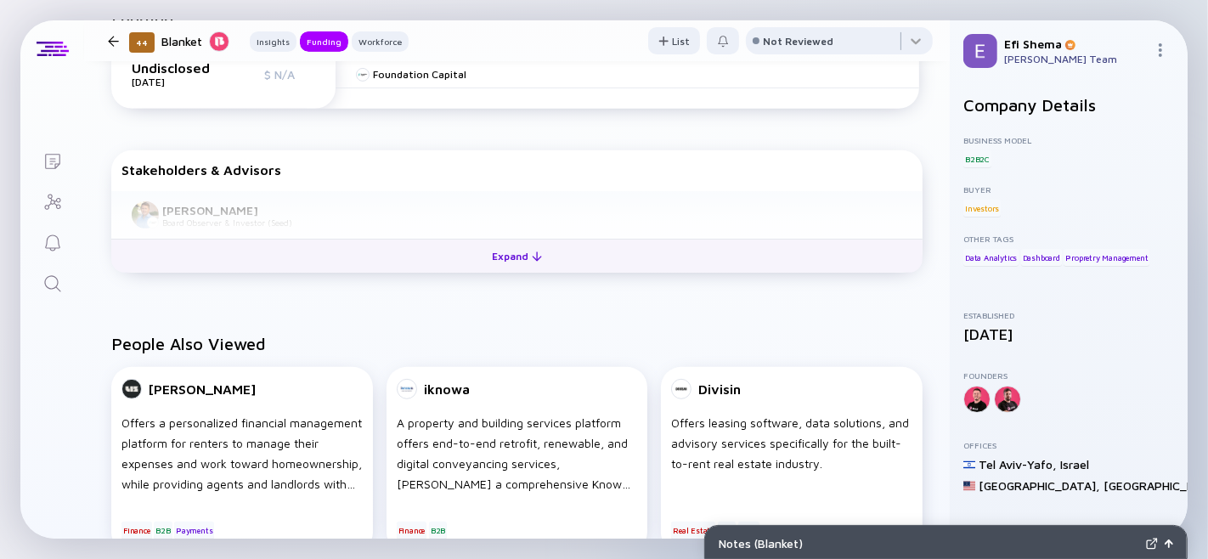
click at [494, 269] on div "Expand" at bounding box center [517, 256] width 71 height 26
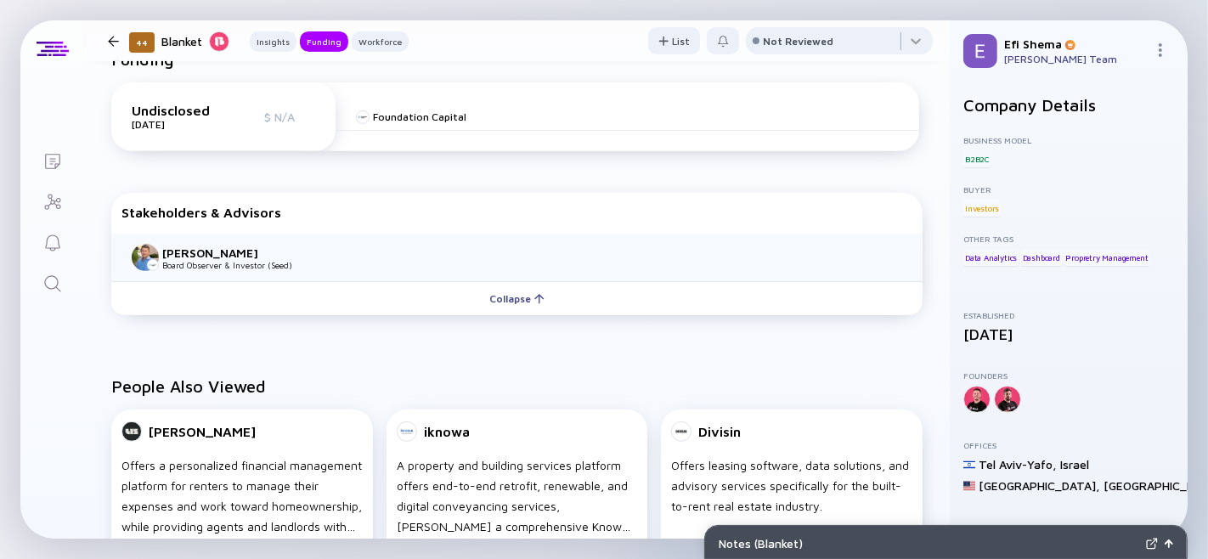
scroll to position [0, 0]
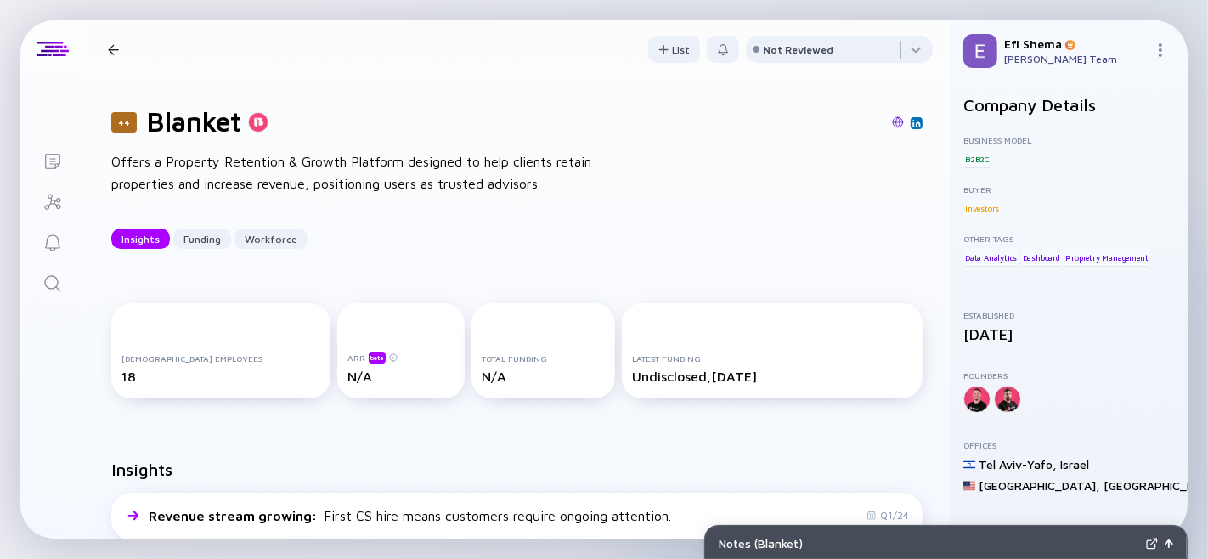
click at [207, 134] on h1 "Blanket" at bounding box center [194, 121] width 94 height 32
type textarea "Blanket"
click at [207, 134] on h1 "Blanket" at bounding box center [194, 121] width 94 height 32
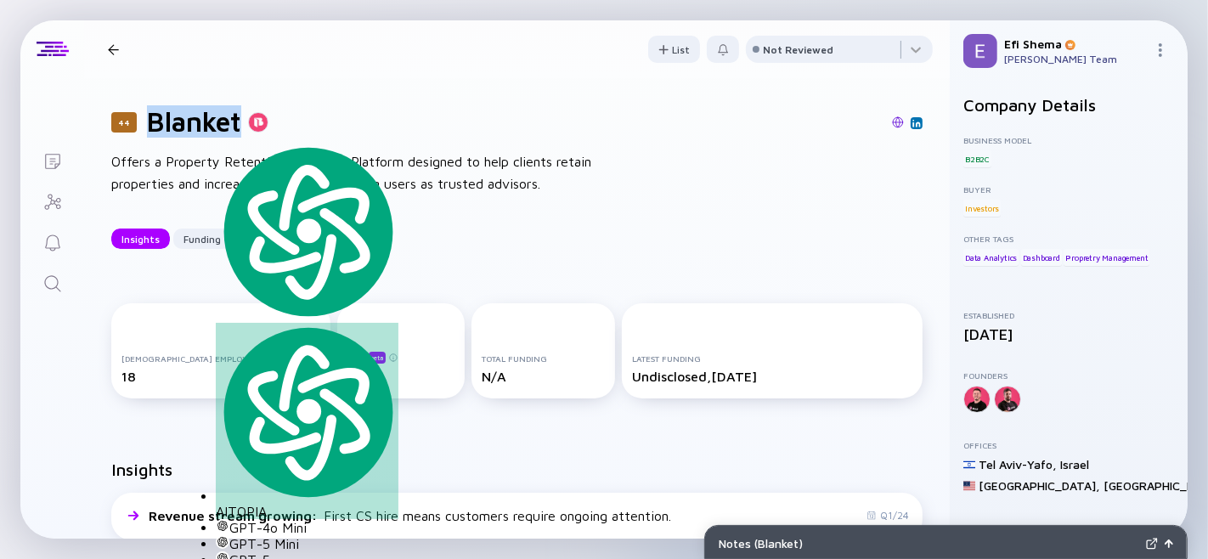
copy h1 "Blanket"
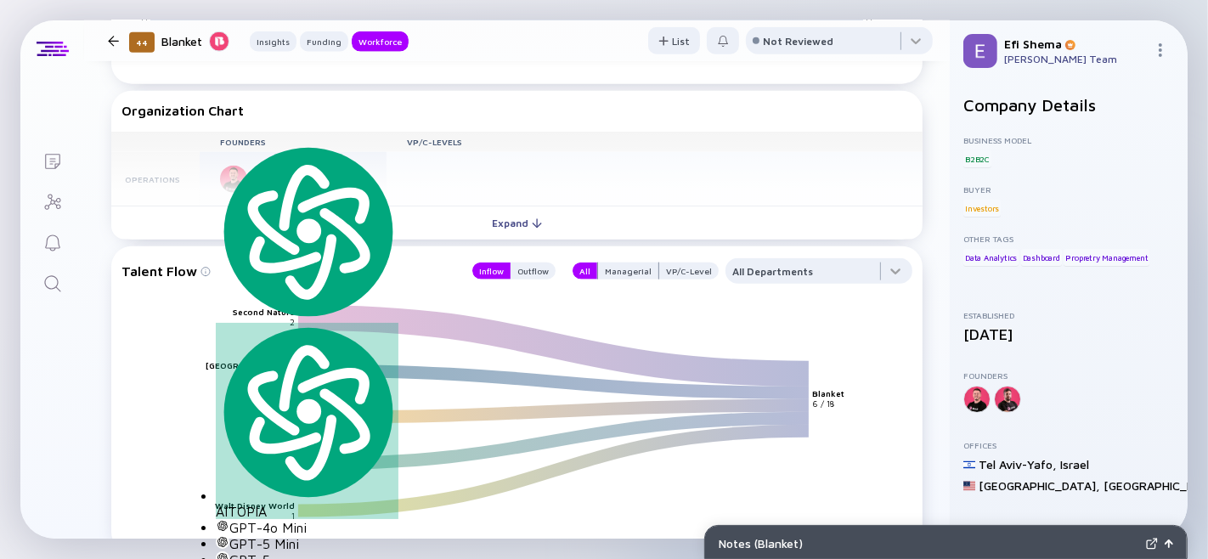
scroll to position [1587, 0]
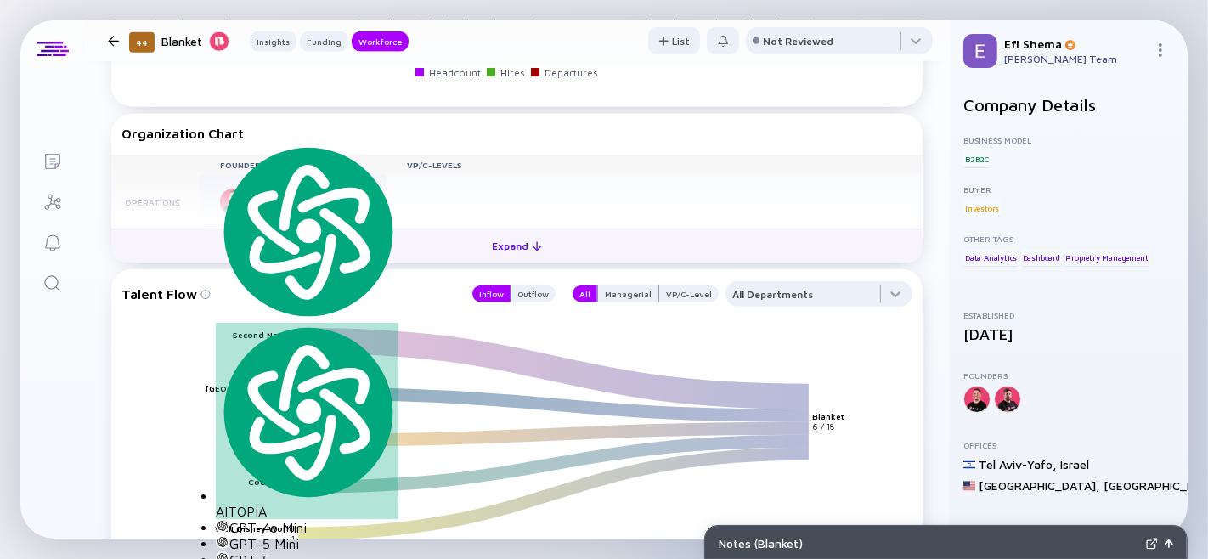
click at [487, 259] on div "Expand" at bounding box center [517, 246] width 71 height 26
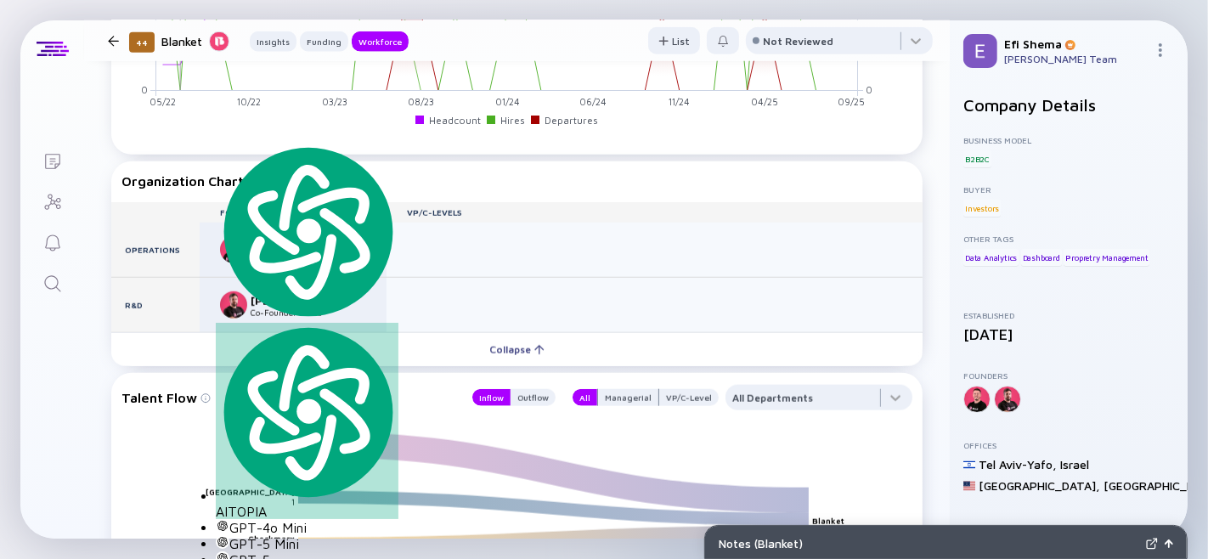
scroll to position [1531, 0]
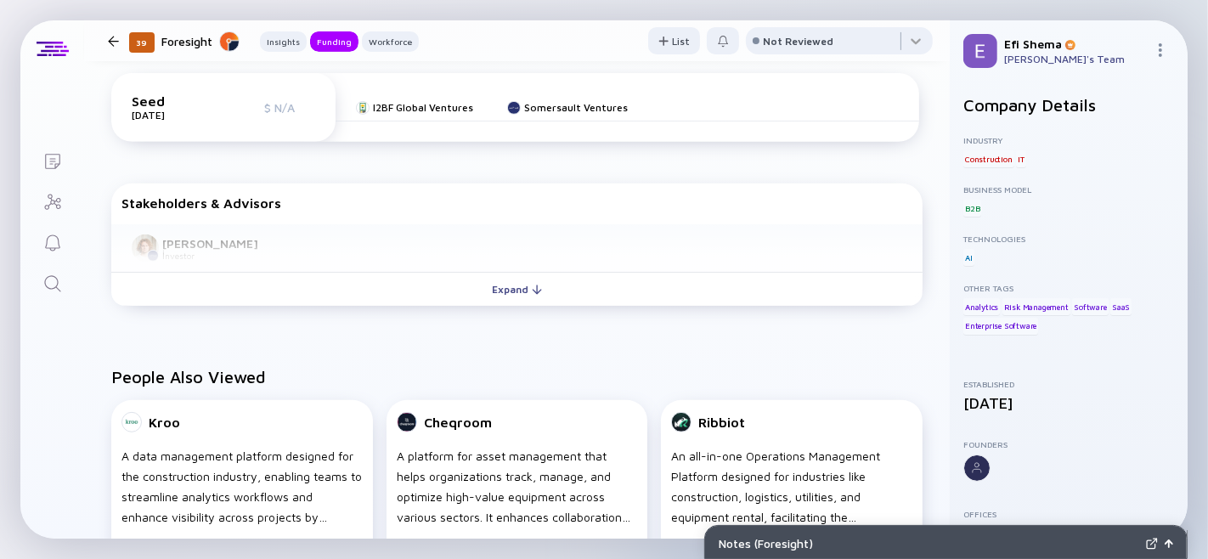
scroll to position [606, 0]
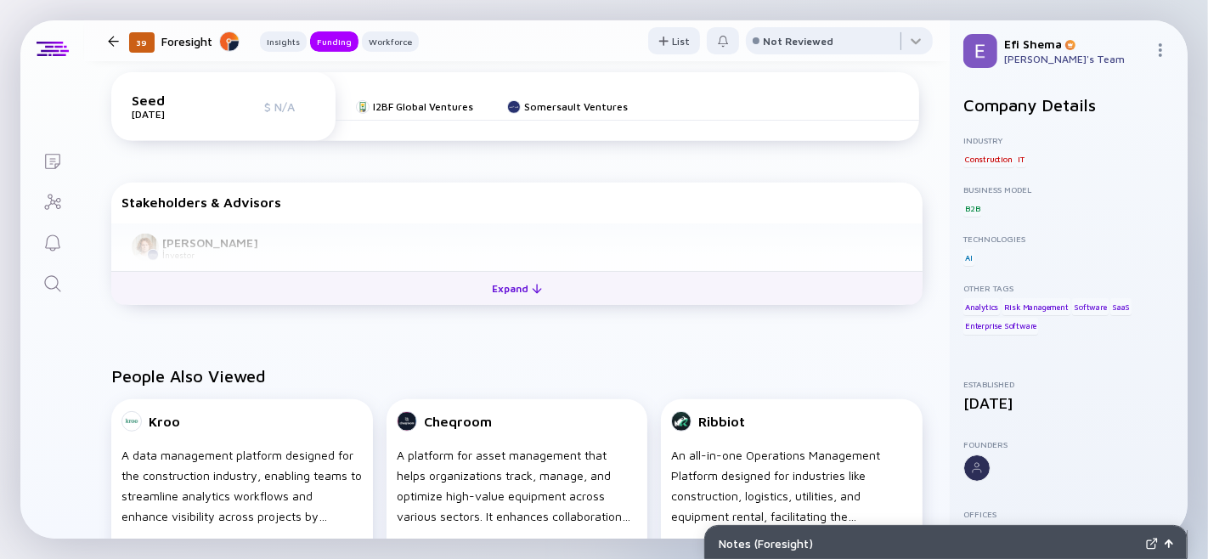
click at [497, 302] on div "Expand" at bounding box center [517, 288] width 71 height 26
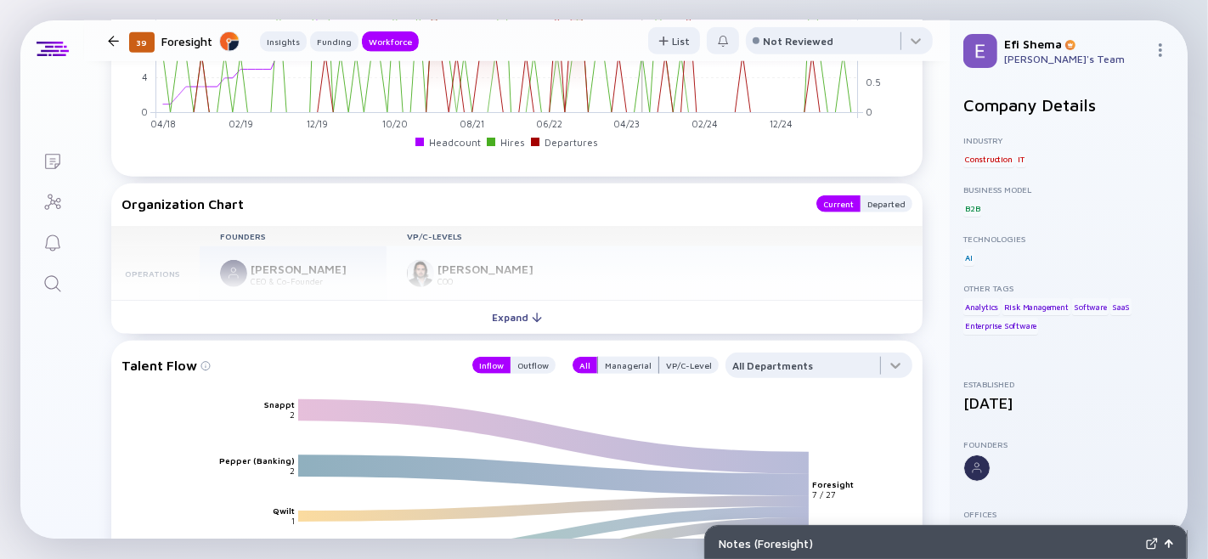
scroll to position [1561, 0]
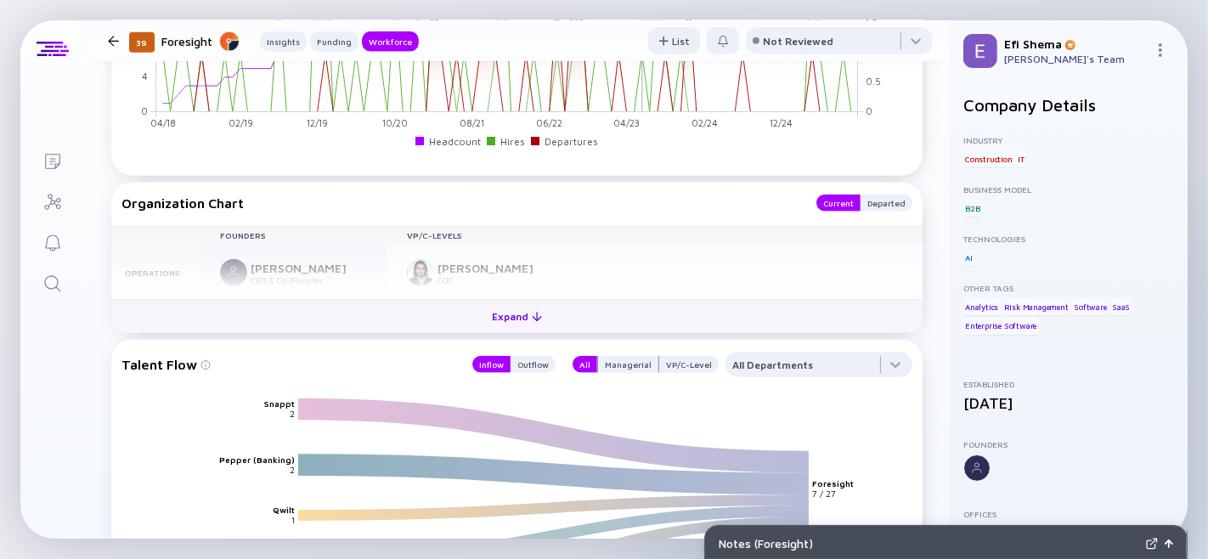
click at [522, 333] on button "Expand" at bounding box center [516, 316] width 811 height 34
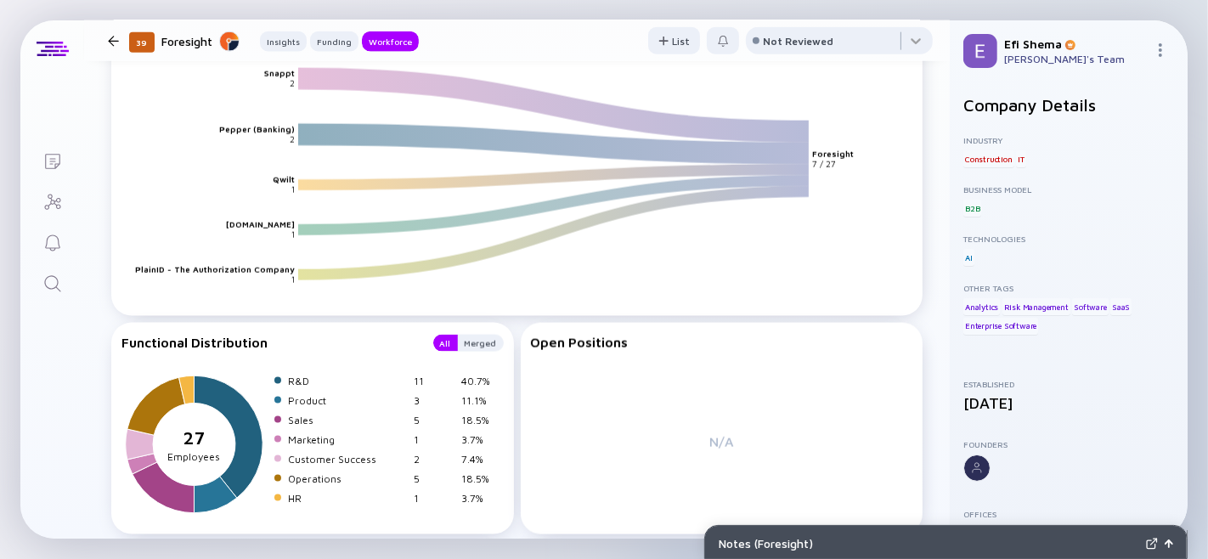
scroll to position [2005, 0]
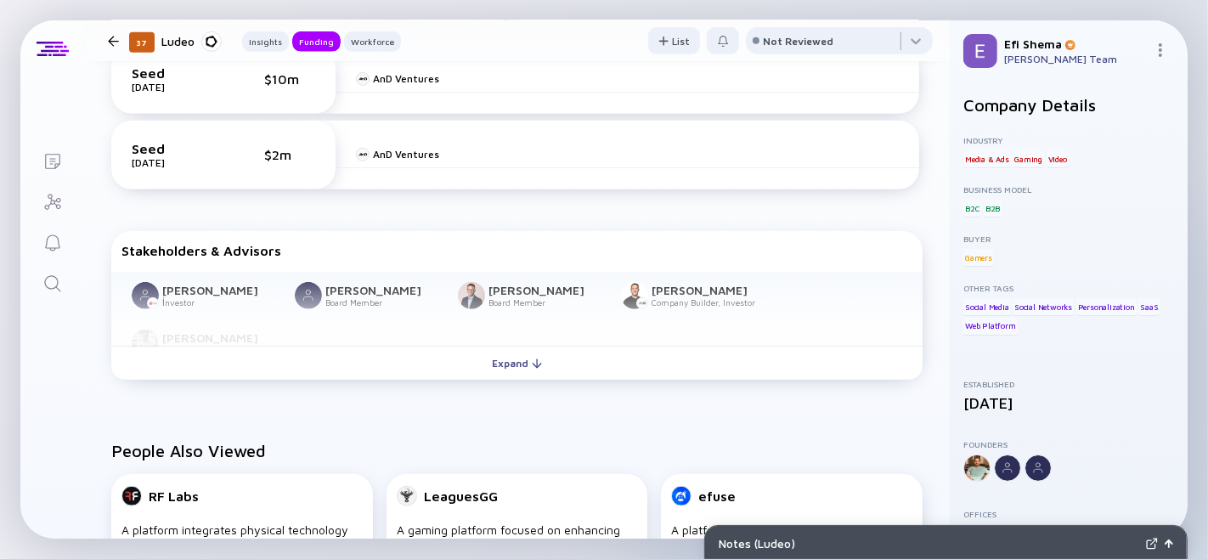
scroll to position [827, 0]
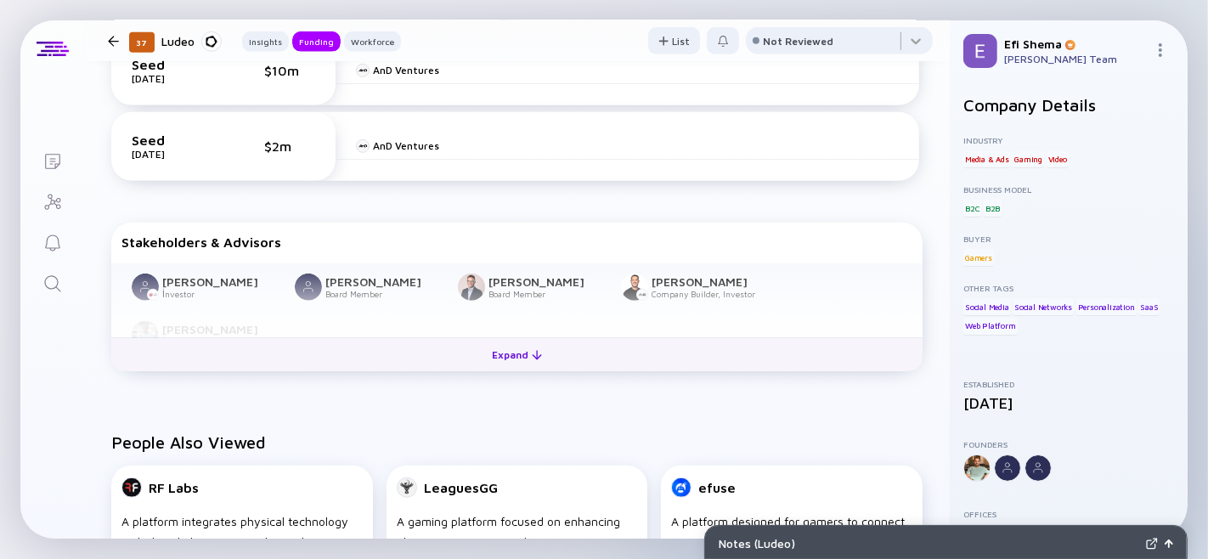
click at [494, 368] on div "Expand" at bounding box center [517, 355] width 71 height 26
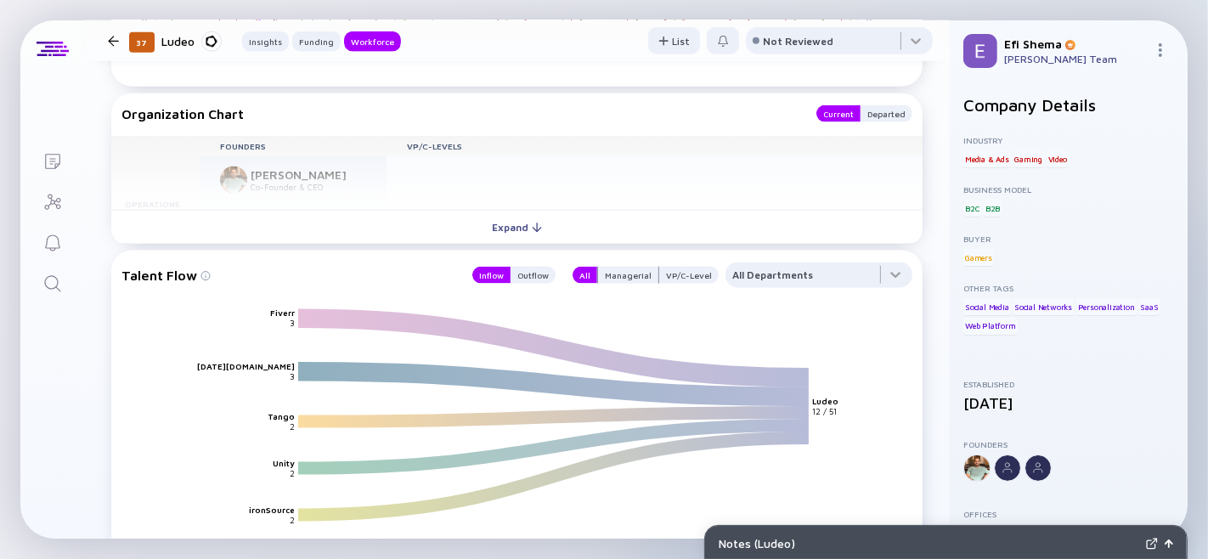
scroll to position [1961, 0]
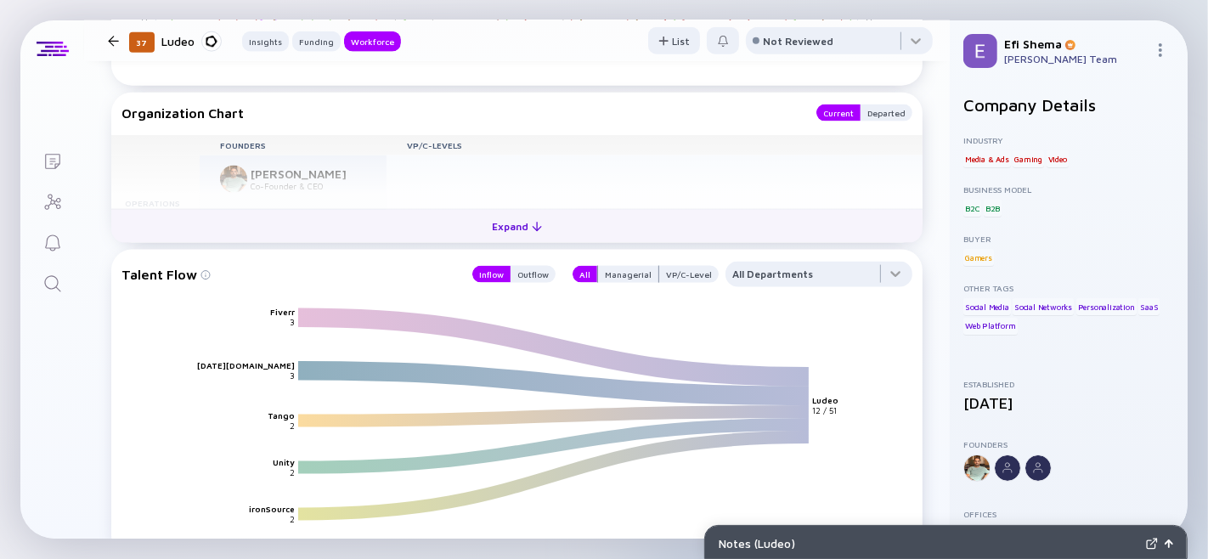
click at [521, 240] on div "Expand" at bounding box center [517, 226] width 71 height 26
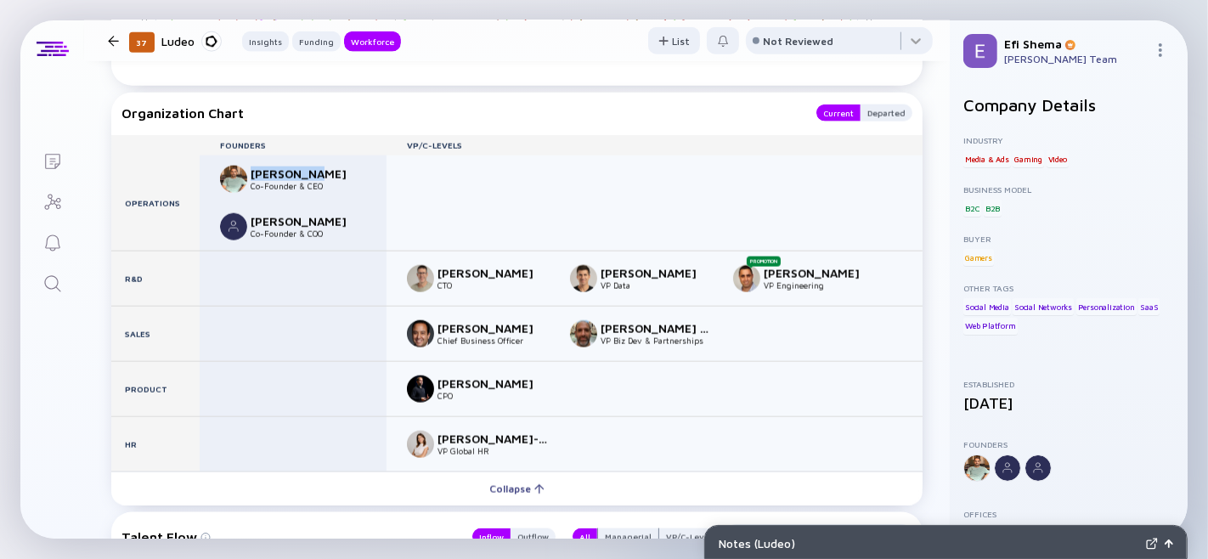
drag, startPoint x: 252, startPoint y: 244, endPoint x: 326, endPoint y: 247, distance: 74.0
type textarea "Asaf Gazit"
click at [326, 181] on div "Asaf Gazit" at bounding box center [307, 174] width 112 height 14
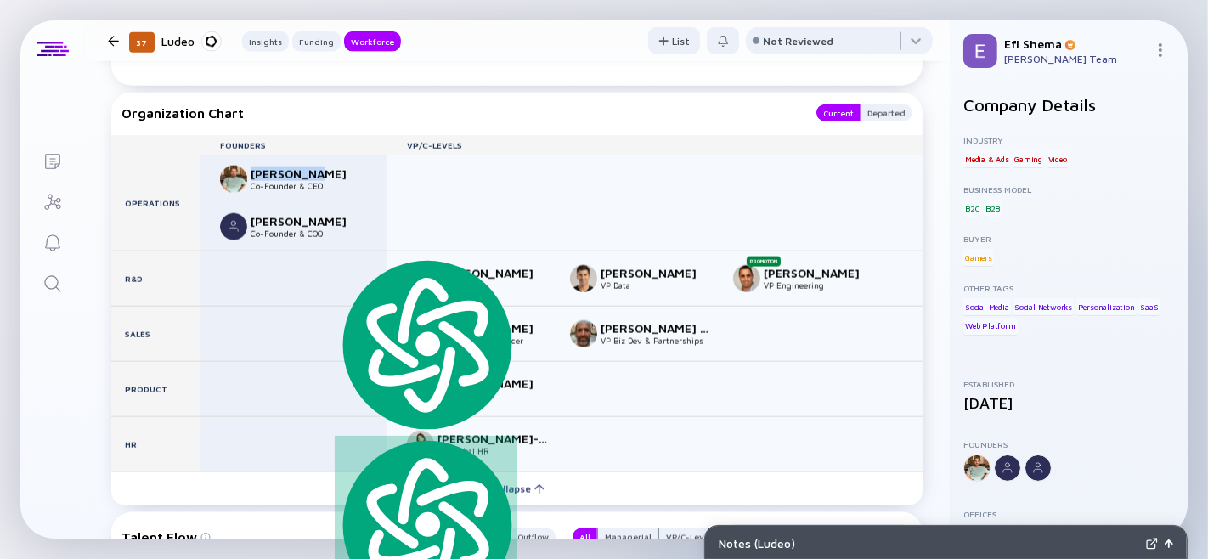
copy div "Asaf Gazit"
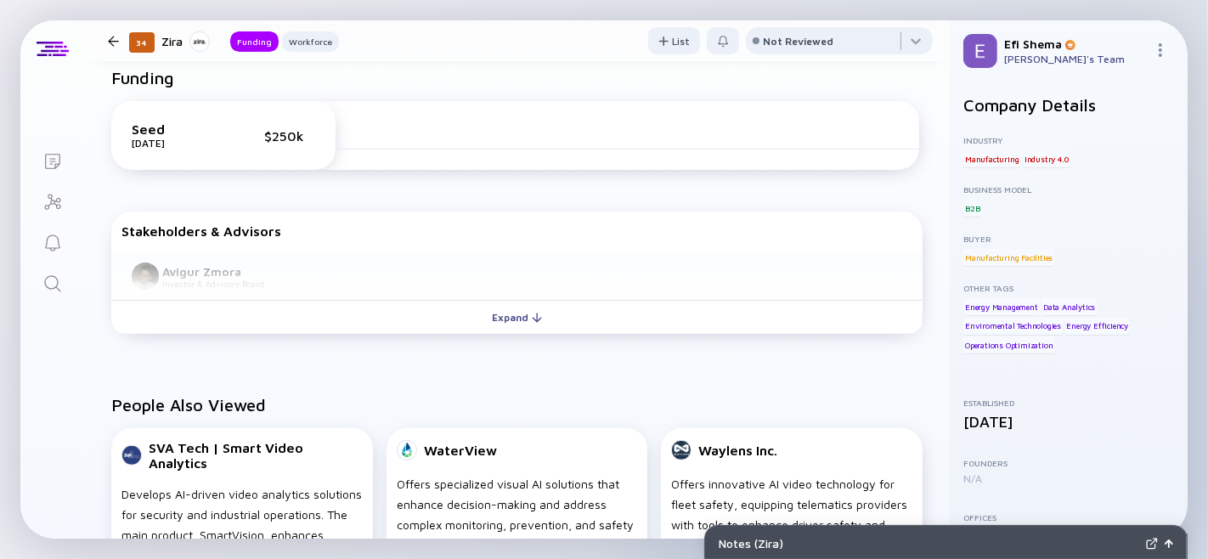
scroll to position [392, 0]
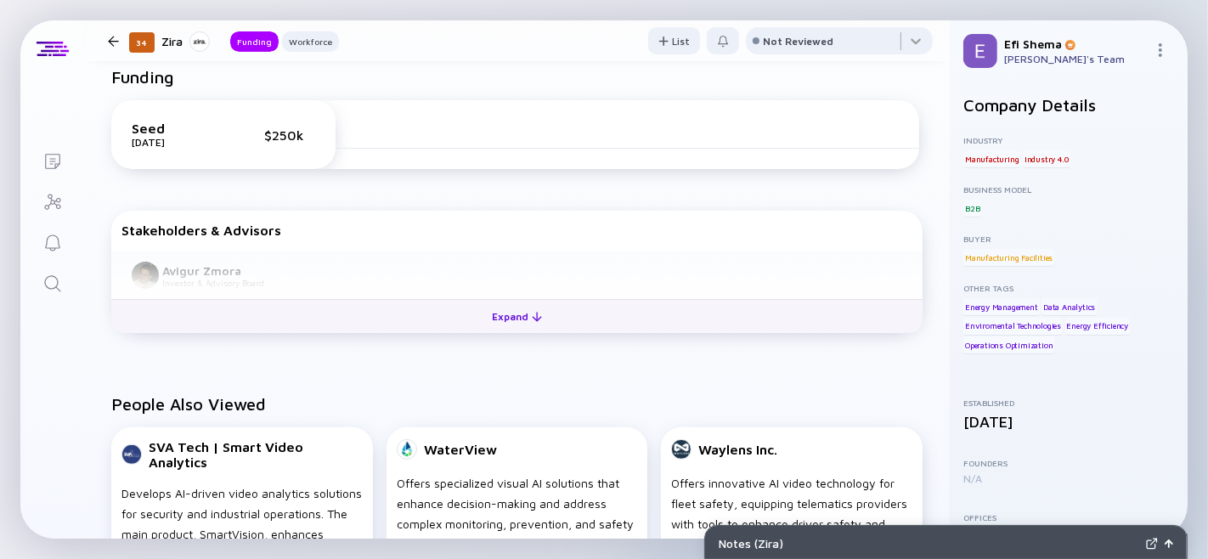
click at [514, 330] on div "Expand" at bounding box center [517, 316] width 71 height 26
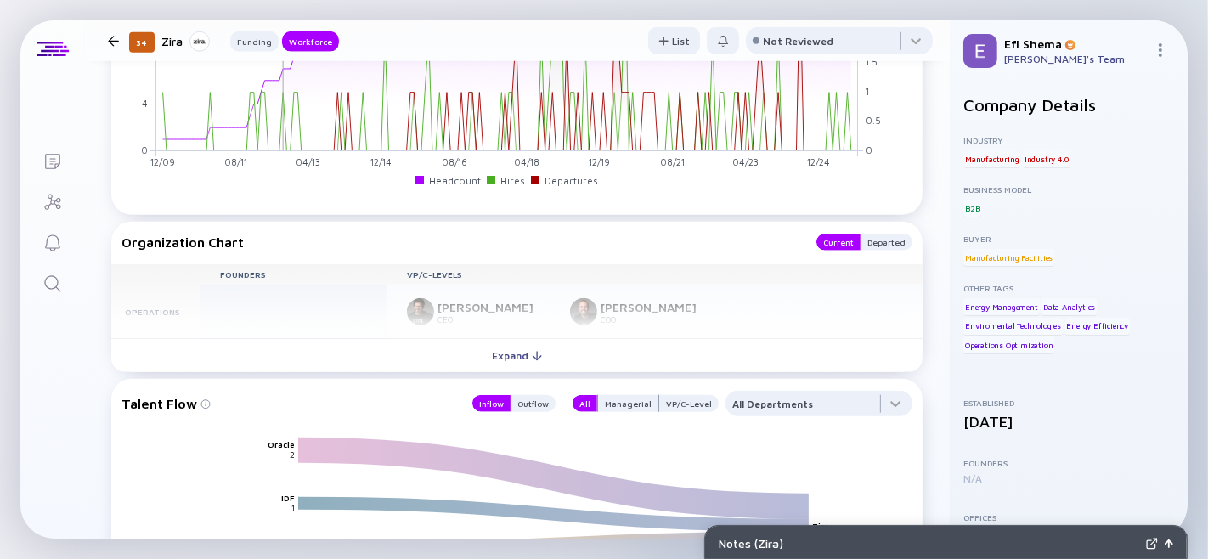
scroll to position [1397, 0]
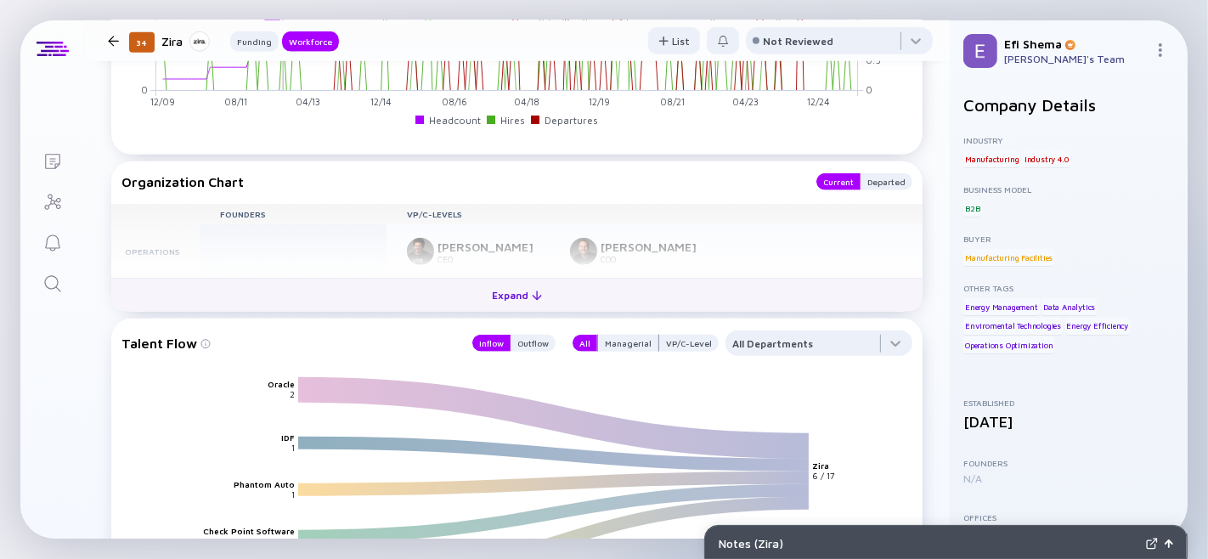
click at [522, 308] on div "Expand" at bounding box center [517, 295] width 71 height 26
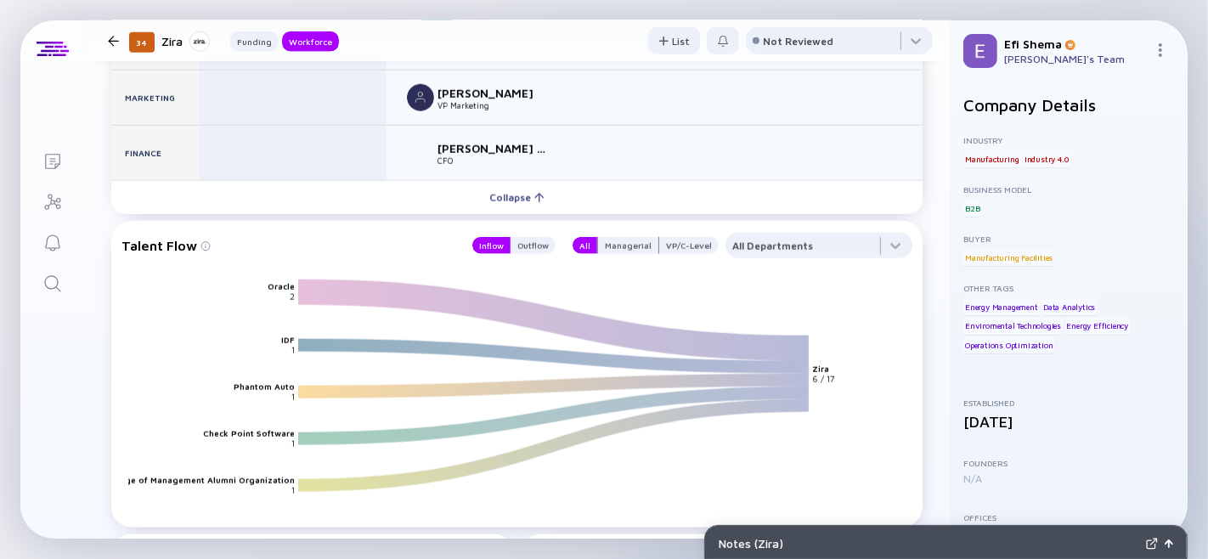
scroll to position [1662, 0]
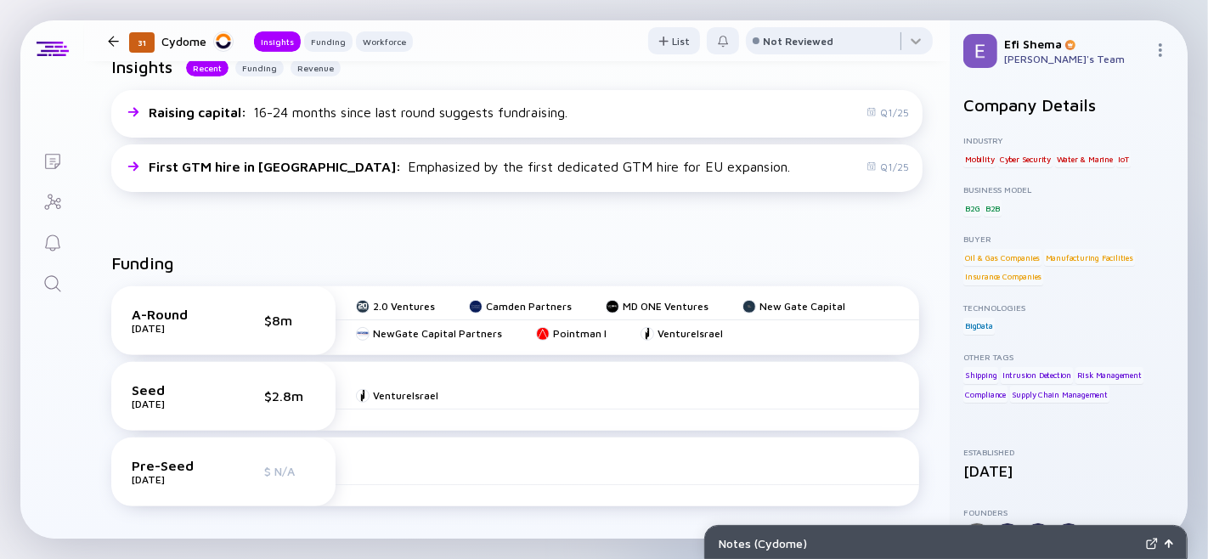
scroll to position [469, 0]
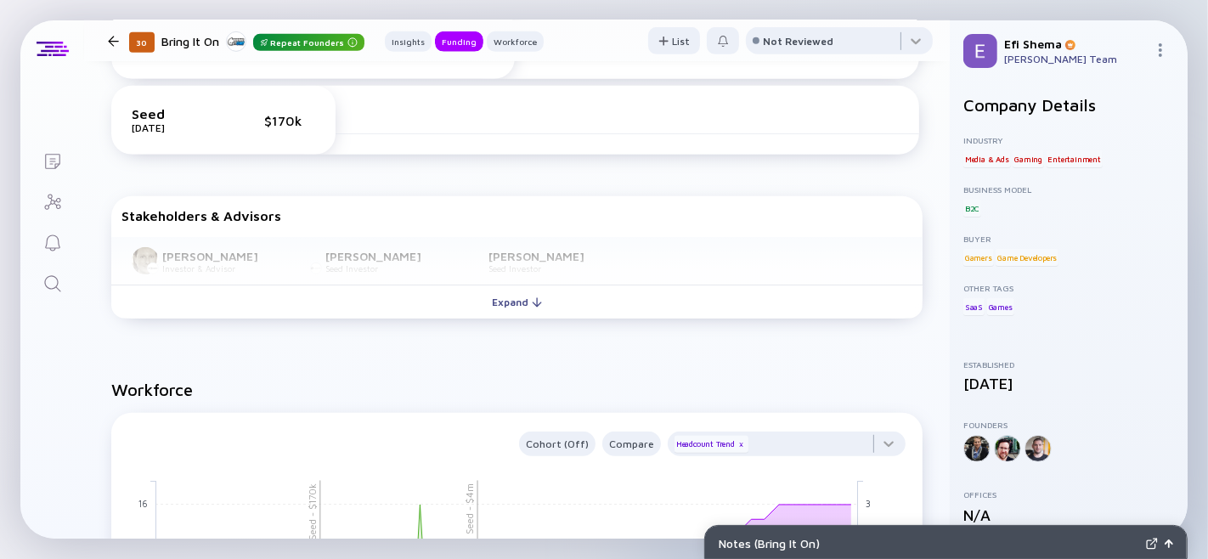
scroll to position [799, 0]
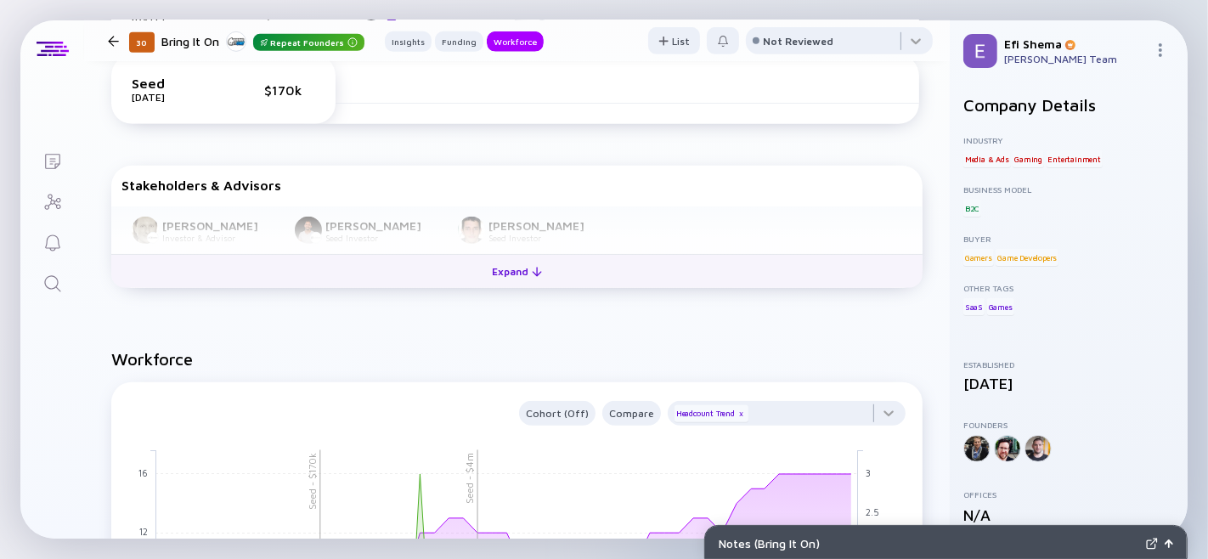
click at [506, 285] on div "Expand" at bounding box center [517, 271] width 71 height 26
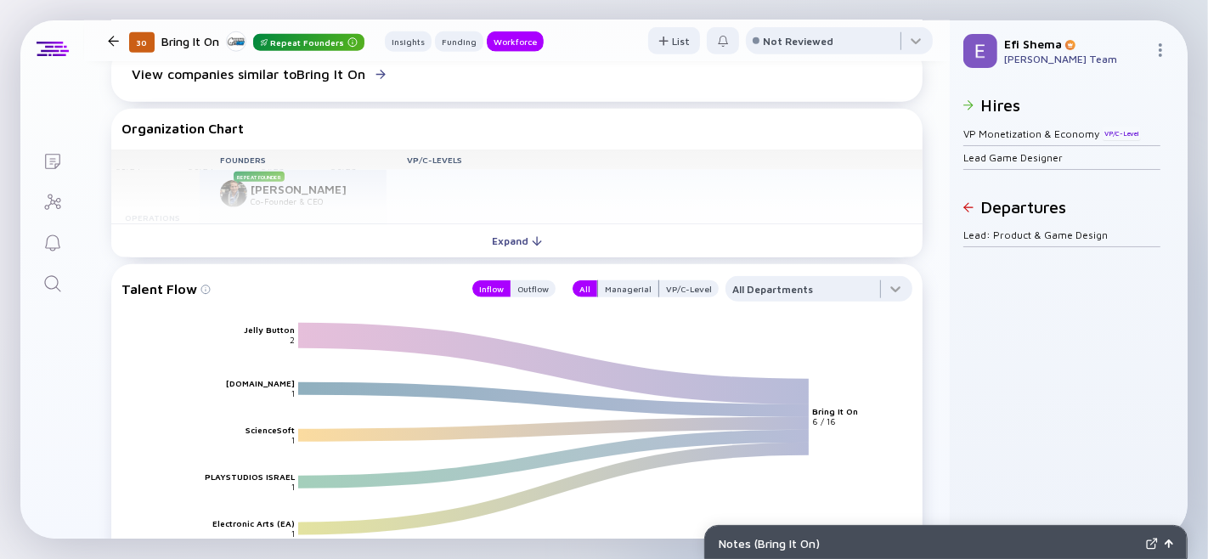
scroll to position [1532, 0]
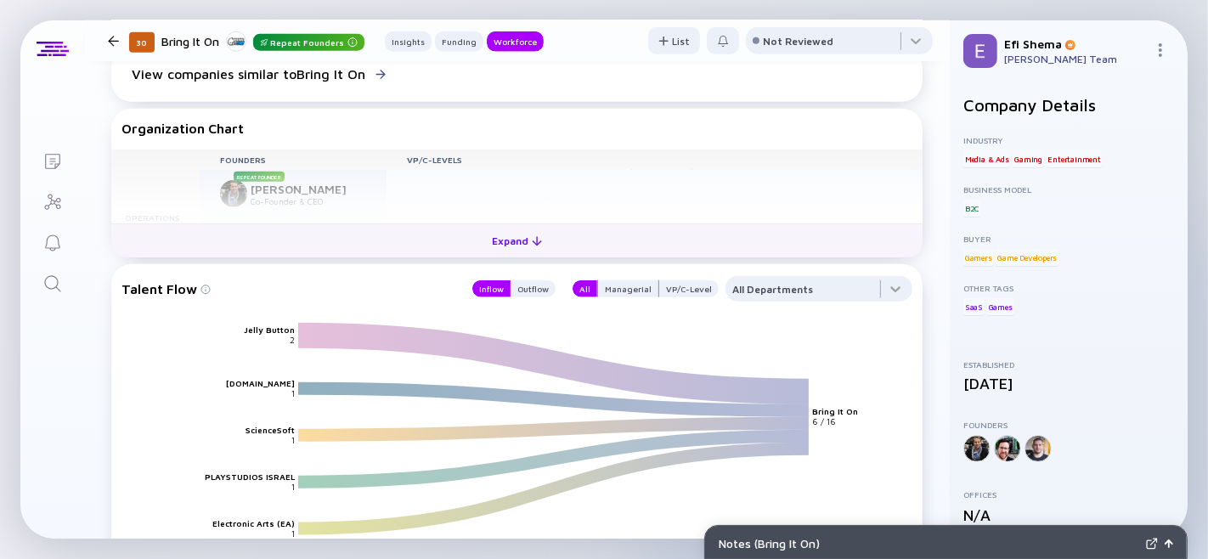
click at [495, 254] on div "Expand" at bounding box center [517, 241] width 71 height 26
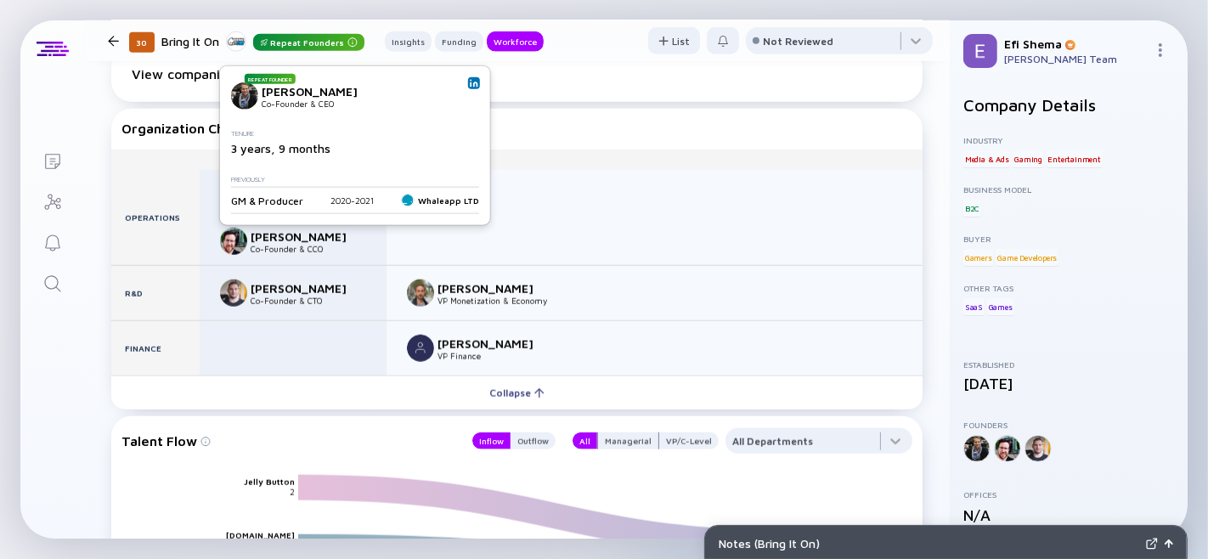
click at [330, 196] on div "[PERSON_NAME]" at bounding box center [307, 189] width 112 height 14
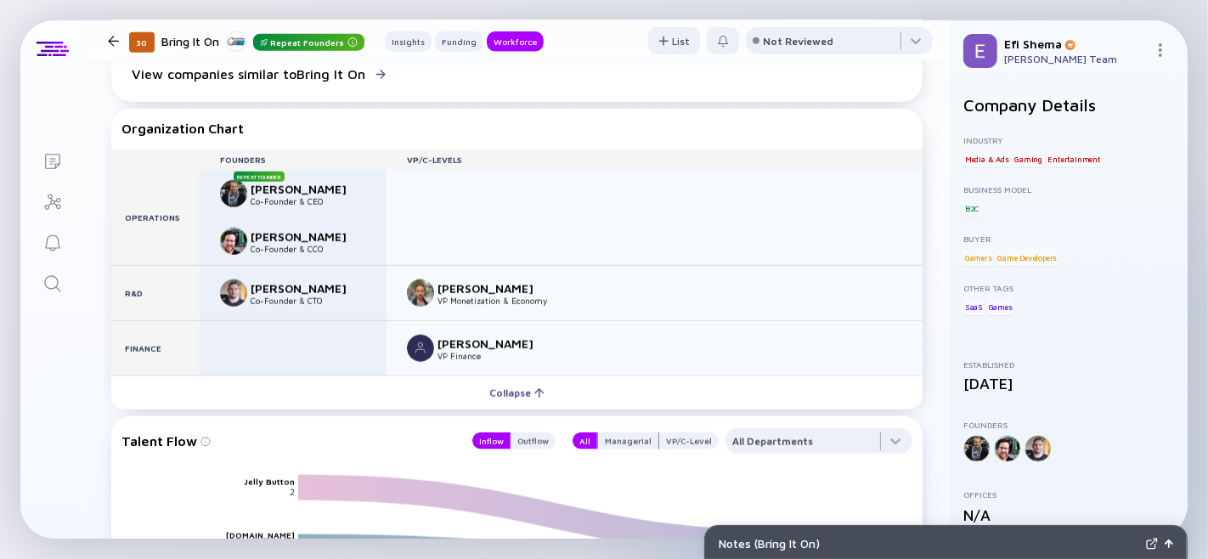
type textarea "Frankel"
click at [330, 196] on div "Leonard Frankel" at bounding box center [307, 189] width 112 height 14
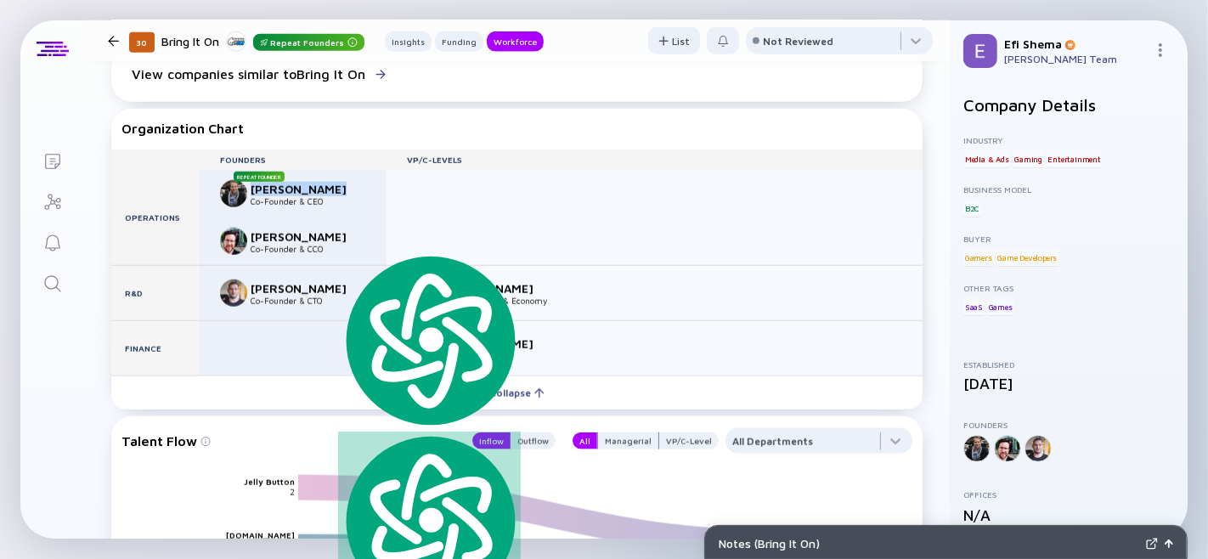
click at [330, 196] on div "Leonard Frankel" at bounding box center [307, 189] width 112 height 14
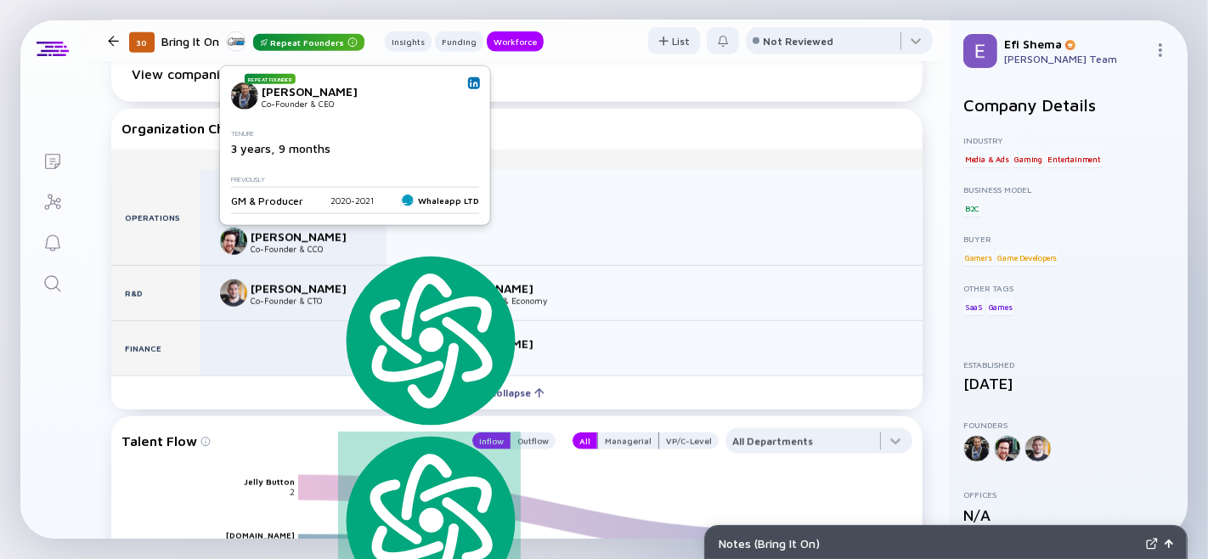
click at [470, 79] on img at bounding box center [474, 83] width 8 height 8
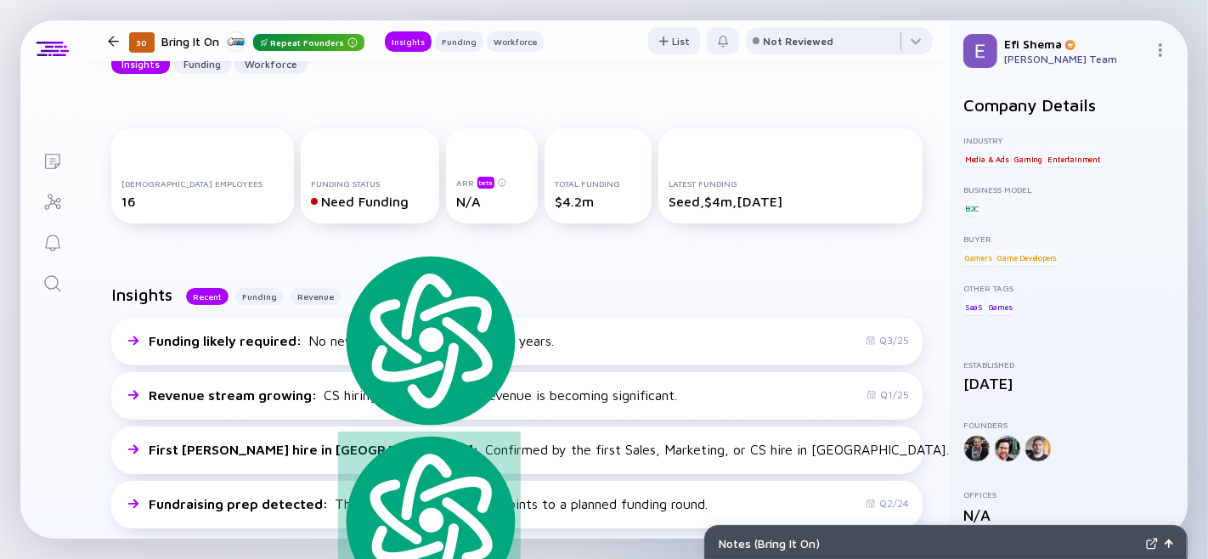
scroll to position [0, 0]
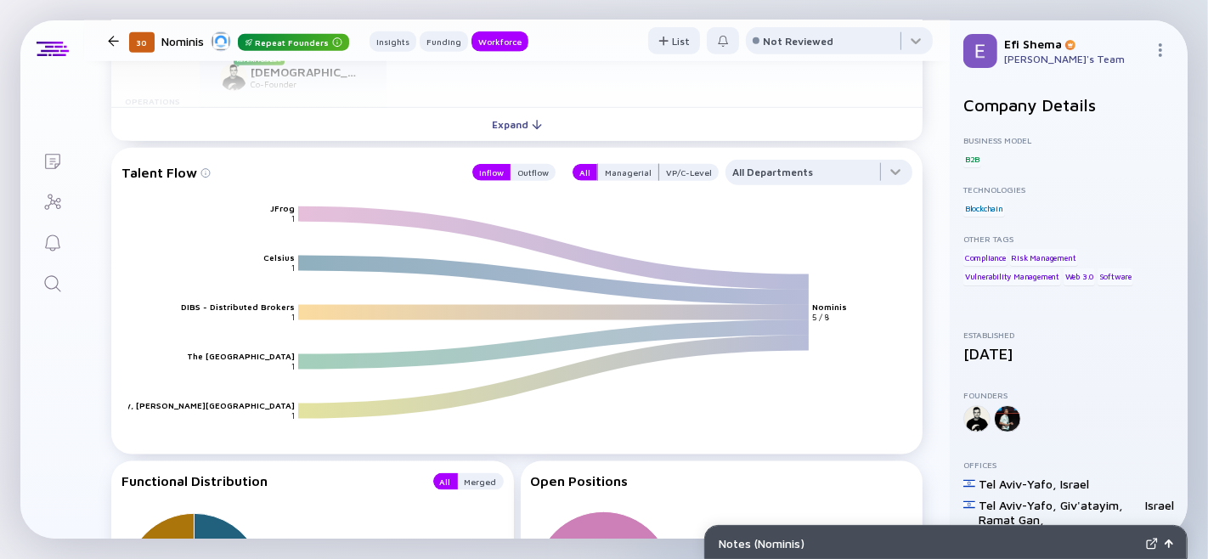
scroll to position [1714, 0]
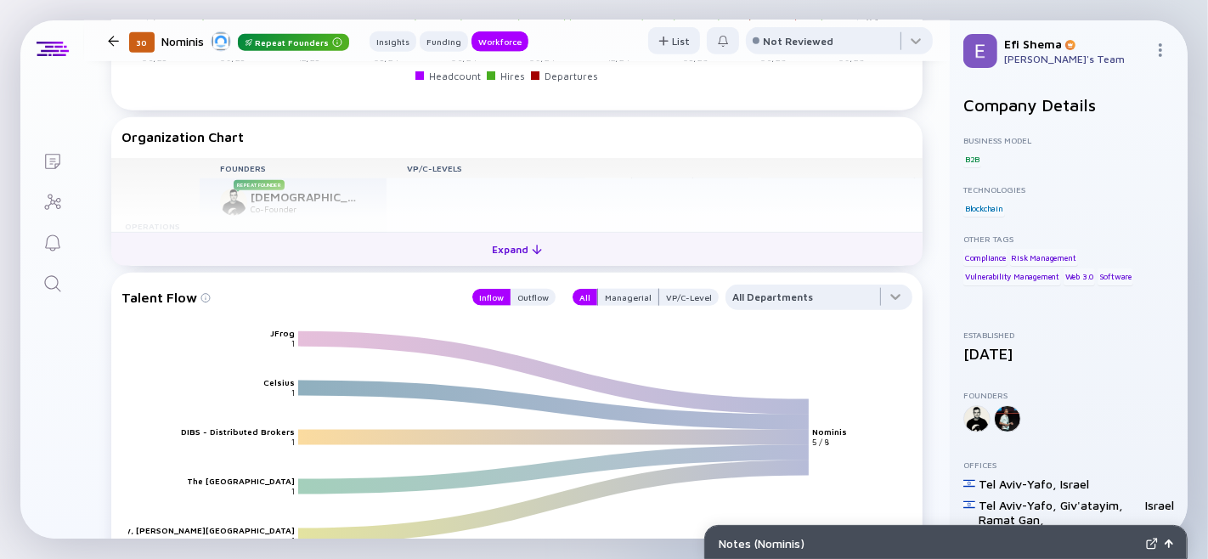
click at [511, 263] on div "Expand" at bounding box center [517, 249] width 71 height 26
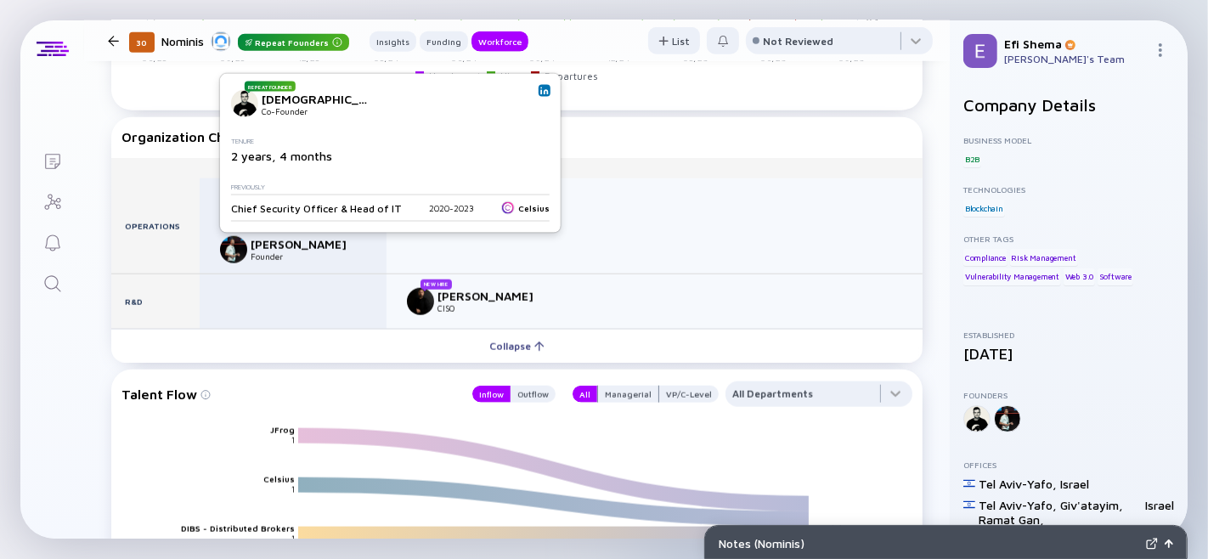
click at [275, 91] on div "Shiran Kleiderman" at bounding box center [318, 98] width 112 height 14
type textarea "Shiran"
click at [275, 91] on div "Shiran Kleiderman" at bounding box center [318, 98] width 112 height 14
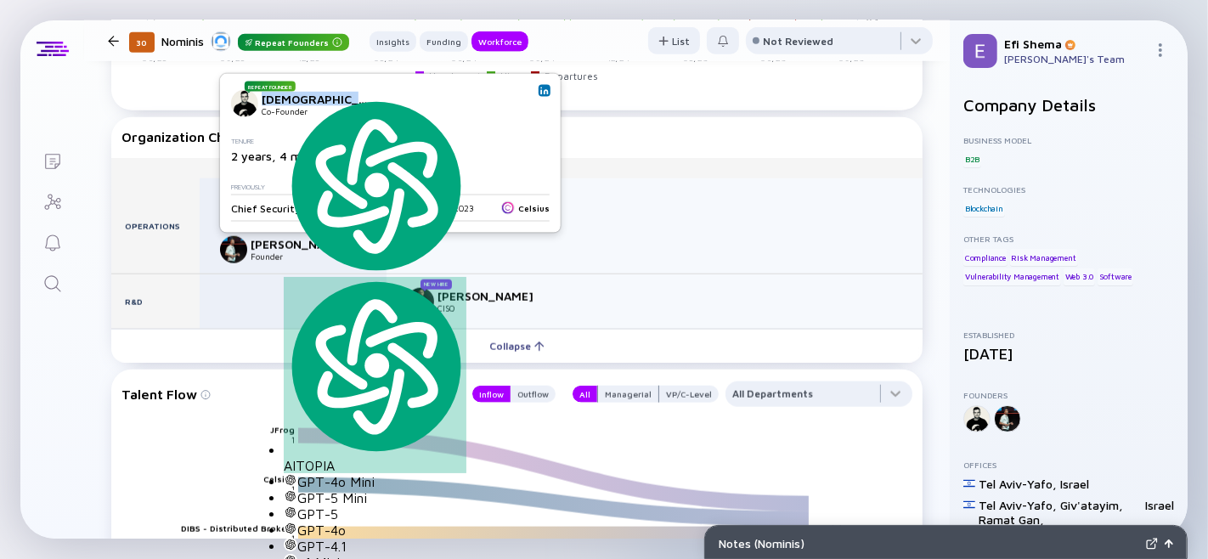
click at [275, 91] on div "Shiran Kleiderman" at bounding box center [318, 98] width 112 height 14
click at [540, 87] on img at bounding box center [544, 91] width 8 height 8
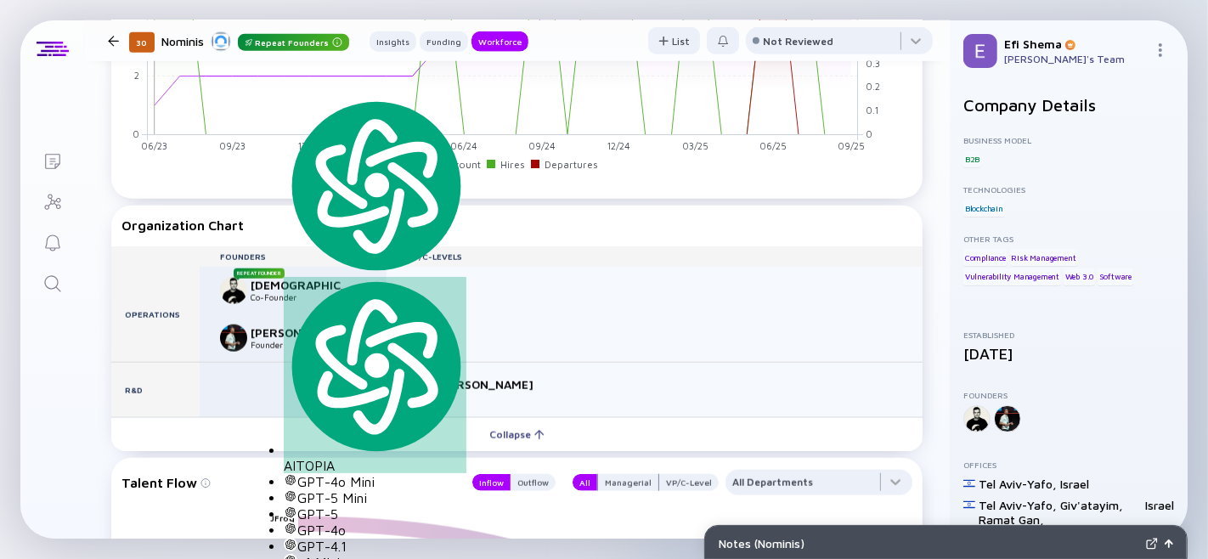
scroll to position [1627, 0]
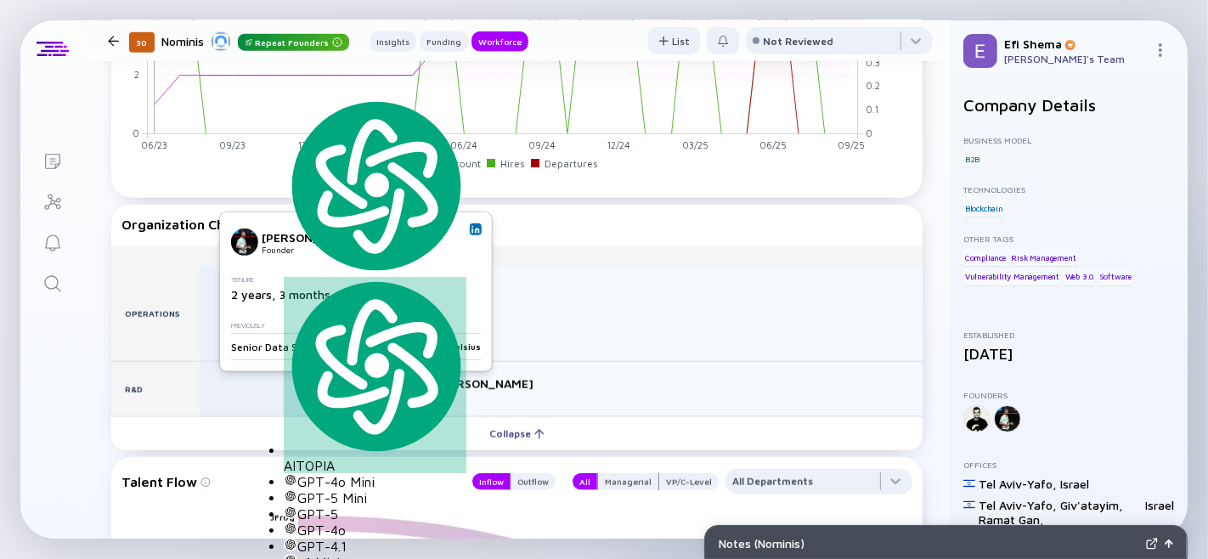
click at [471, 225] on img at bounding box center [475, 229] width 8 height 8
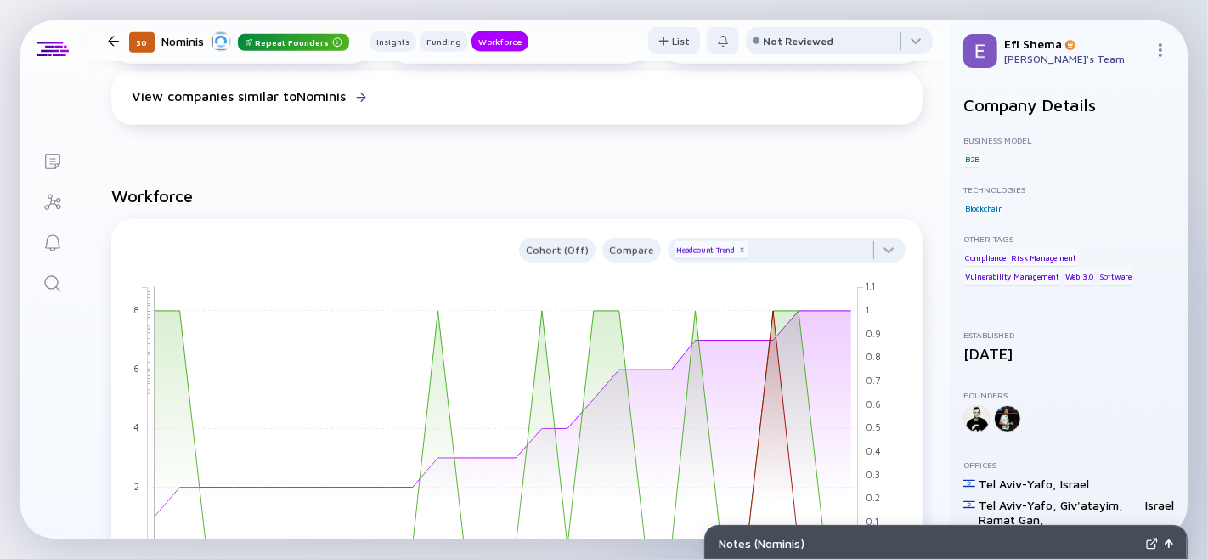
scroll to position [1198, 0]
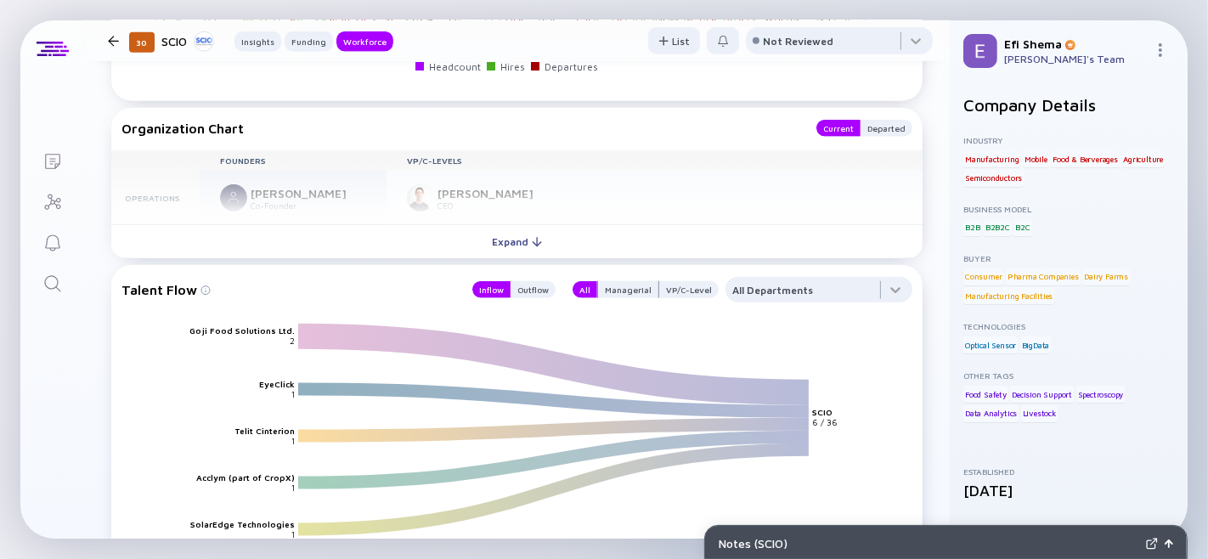
scroll to position [1751, 0]
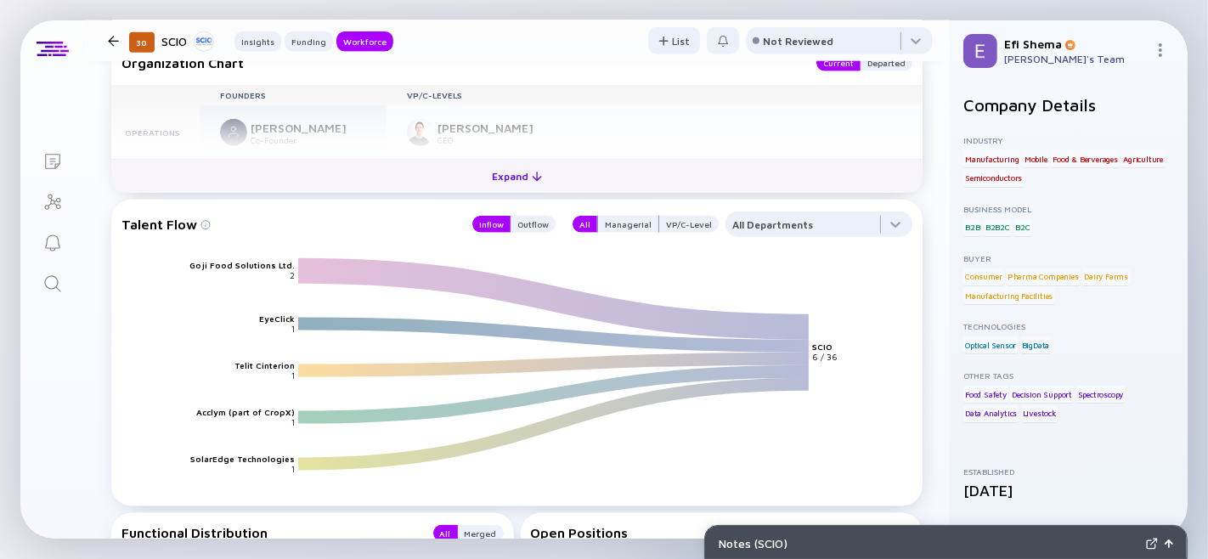
click at [517, 189] on div "Expand" at bounding box center [517, 176] width 71 height 26
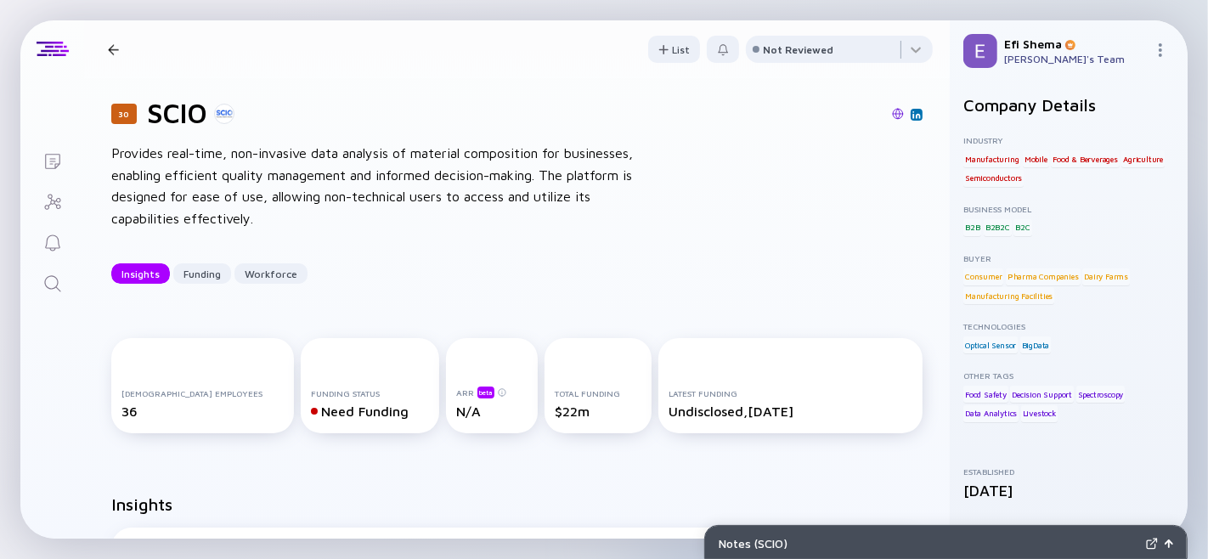
scroll to position [0, 0]
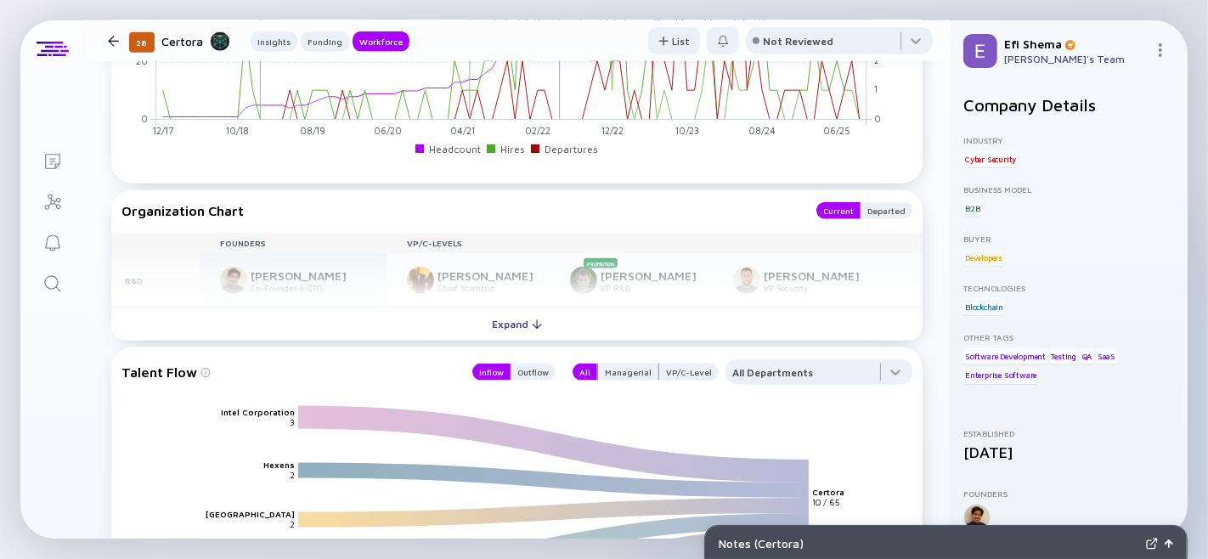
scroll to position [1798, 0]
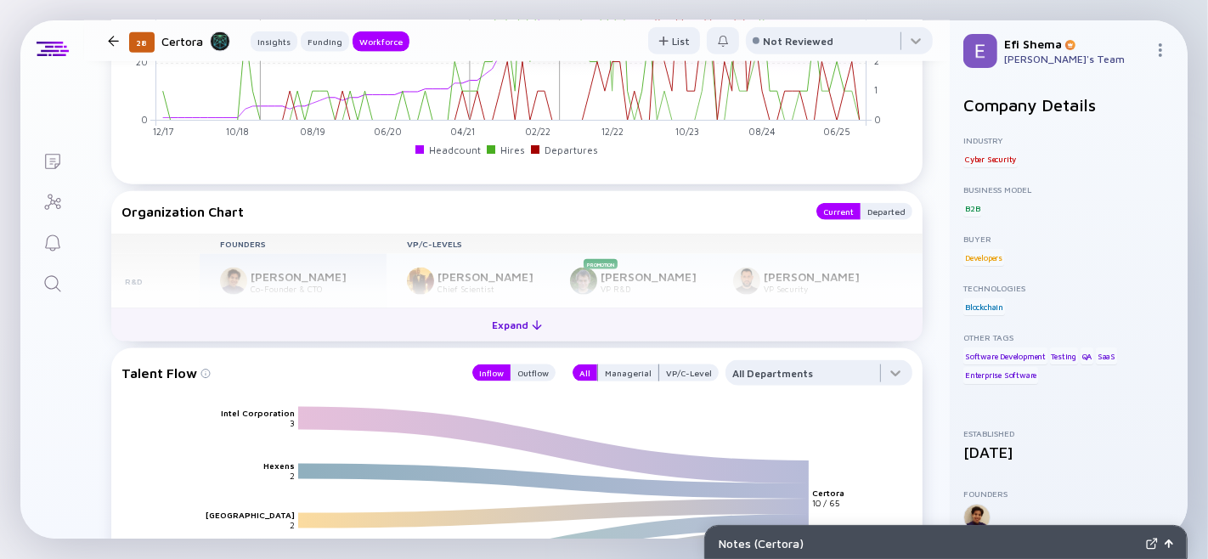
click at [503, 338] on div "Expand" at bounding box center [517, 325] width 71 height 26
